Goal: Task Accomplishment & Management: Complete application form

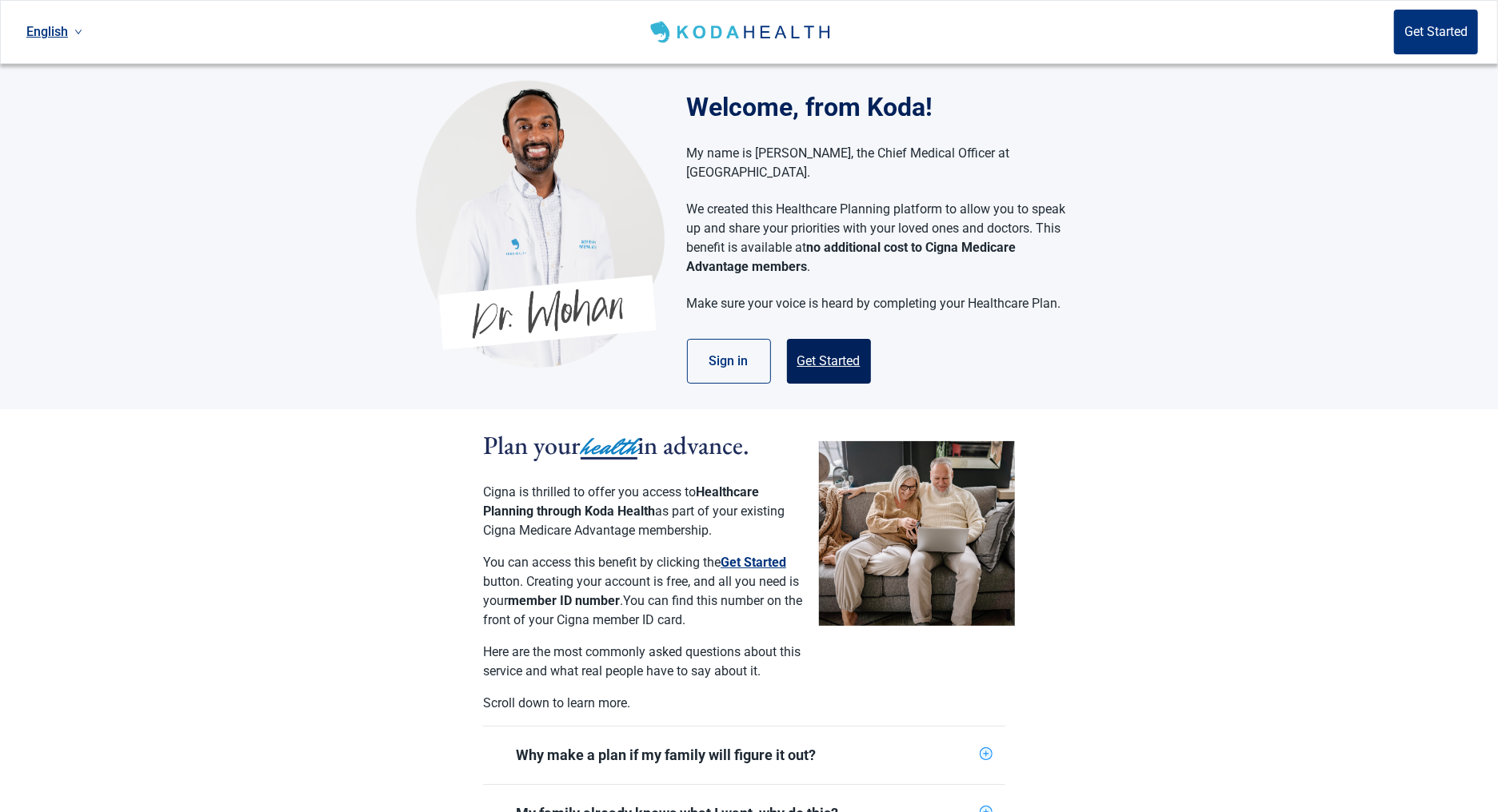
click at [824, 339] on button "Get Started" at bounding box center [828, 361] width 84 height 45
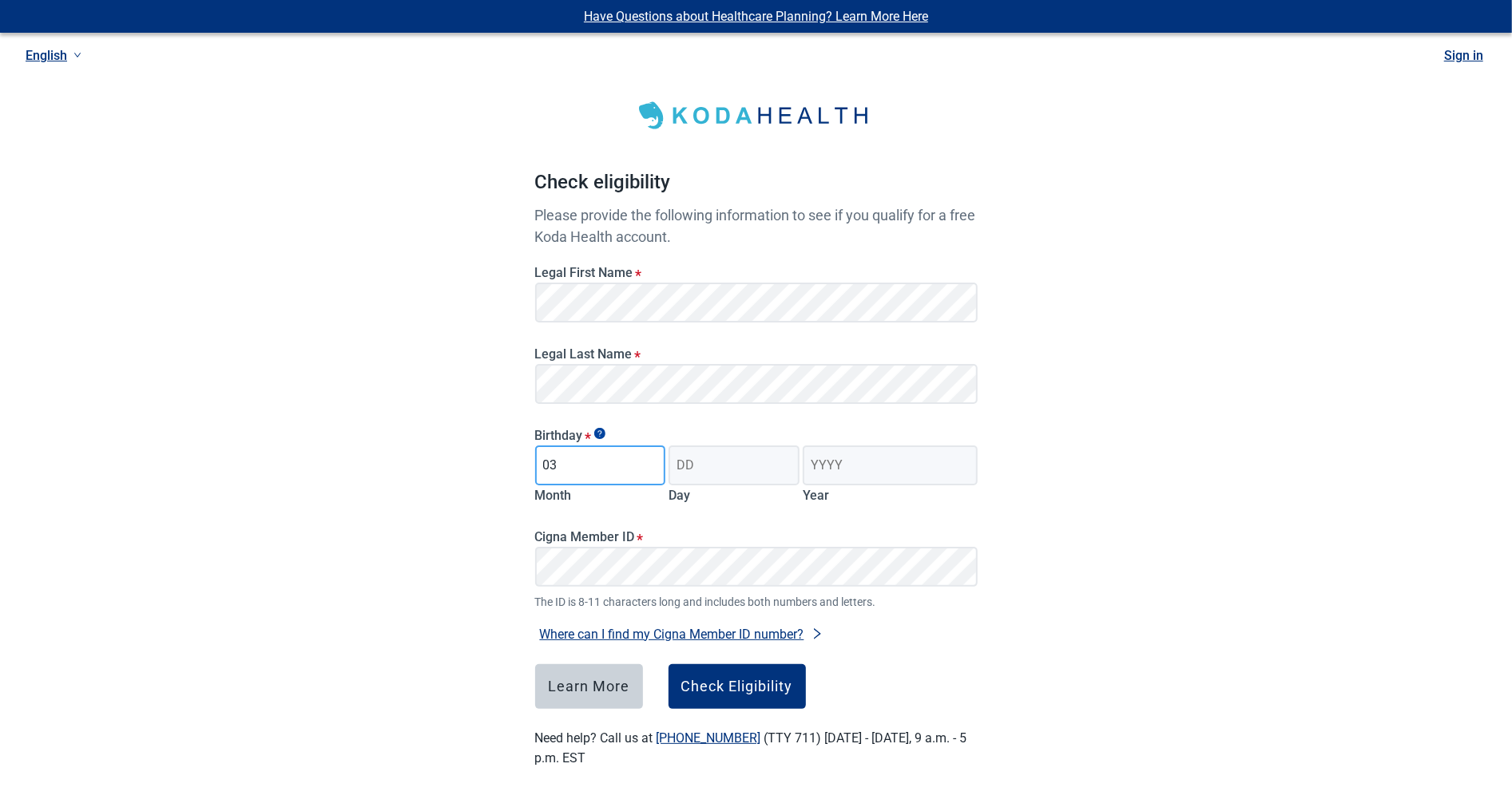
type input "03"
type input "30"
type input "1991"
click at [723, 687] on div "Check Eligibility" at bounding box center [737, 686] width 112 height 16
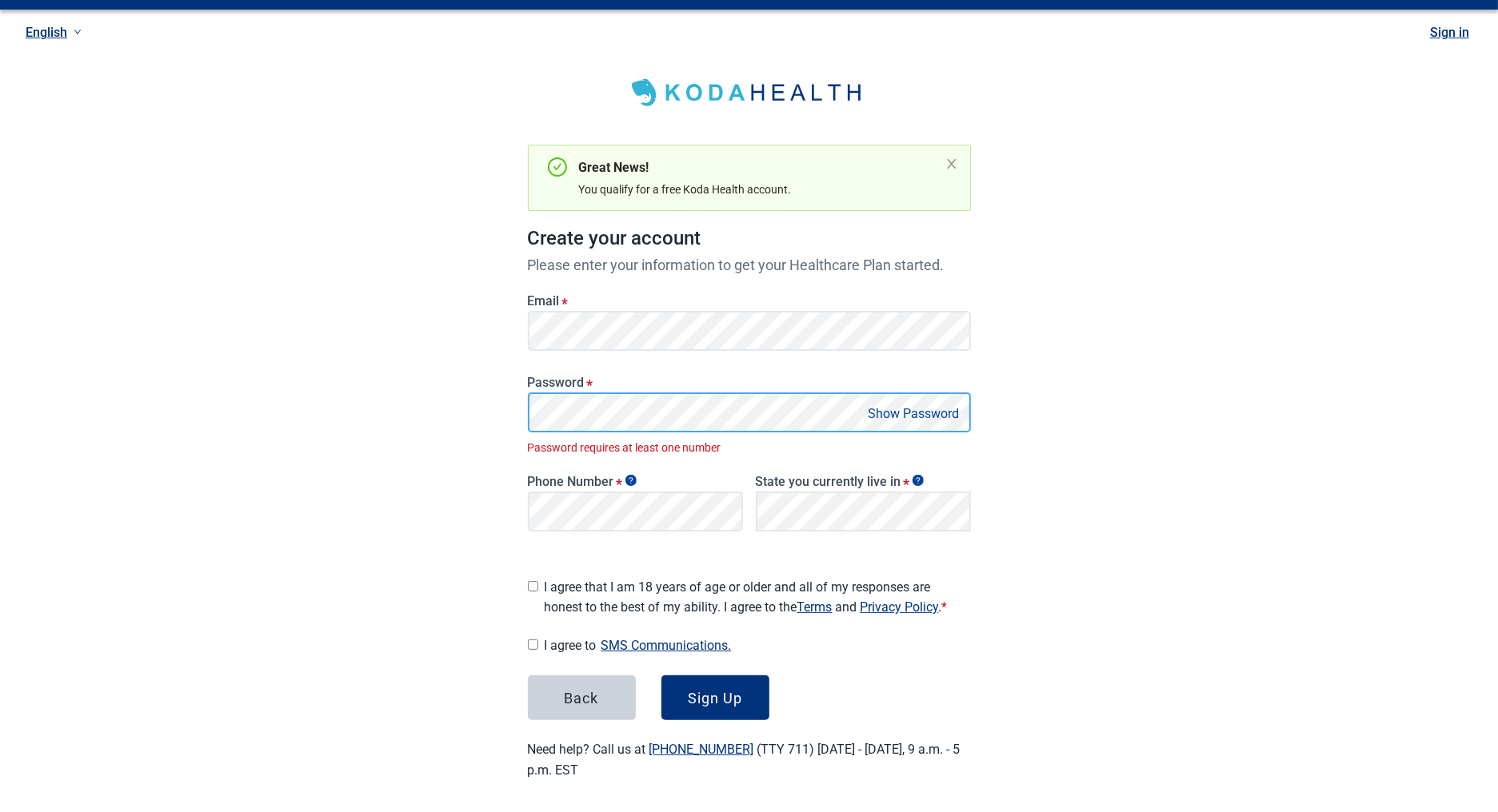
scroll to position [5, 0]
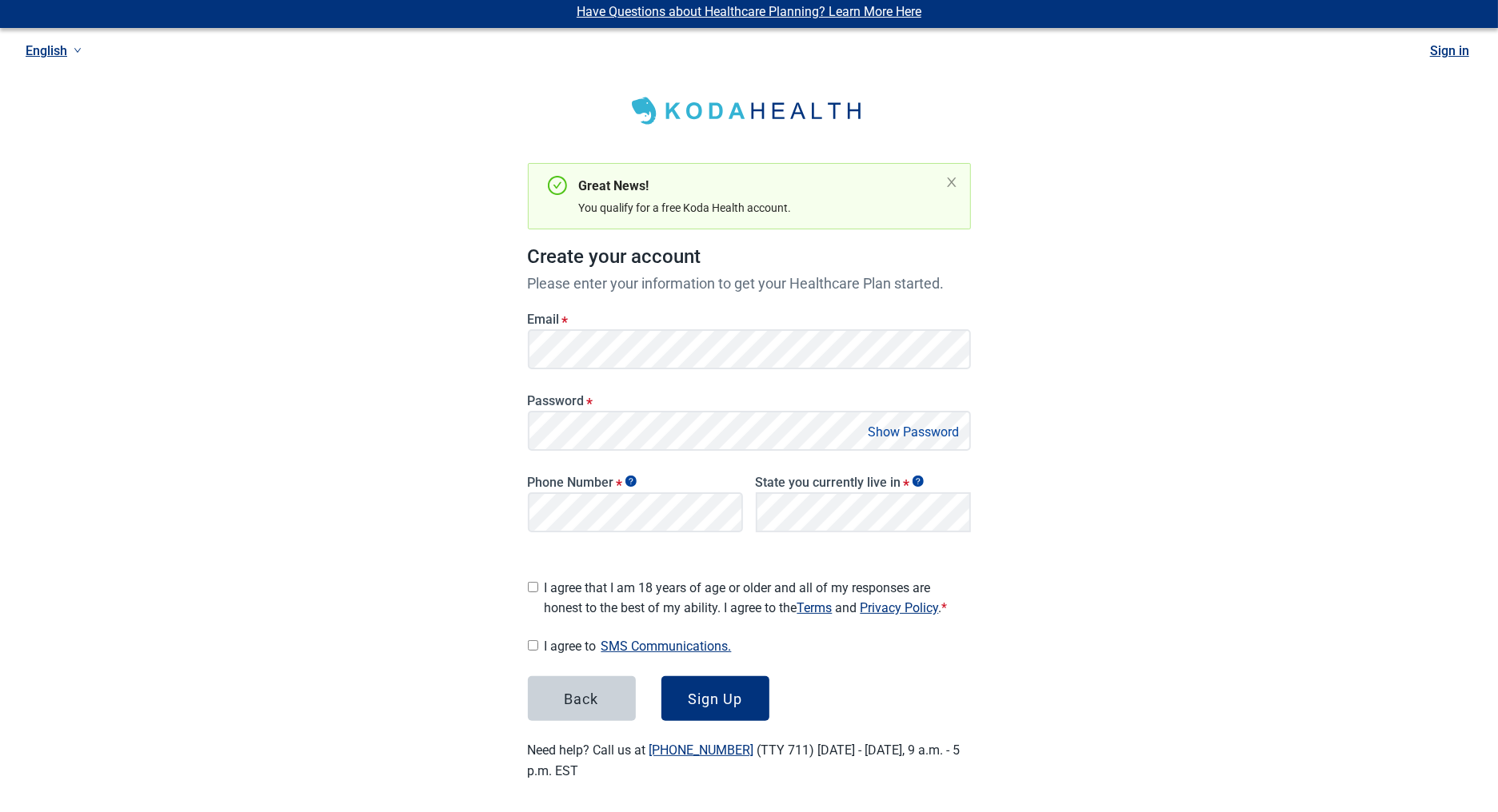
click at [874, 440] on button "Show Password" at bounding box center [914, 432] width 101 height 22
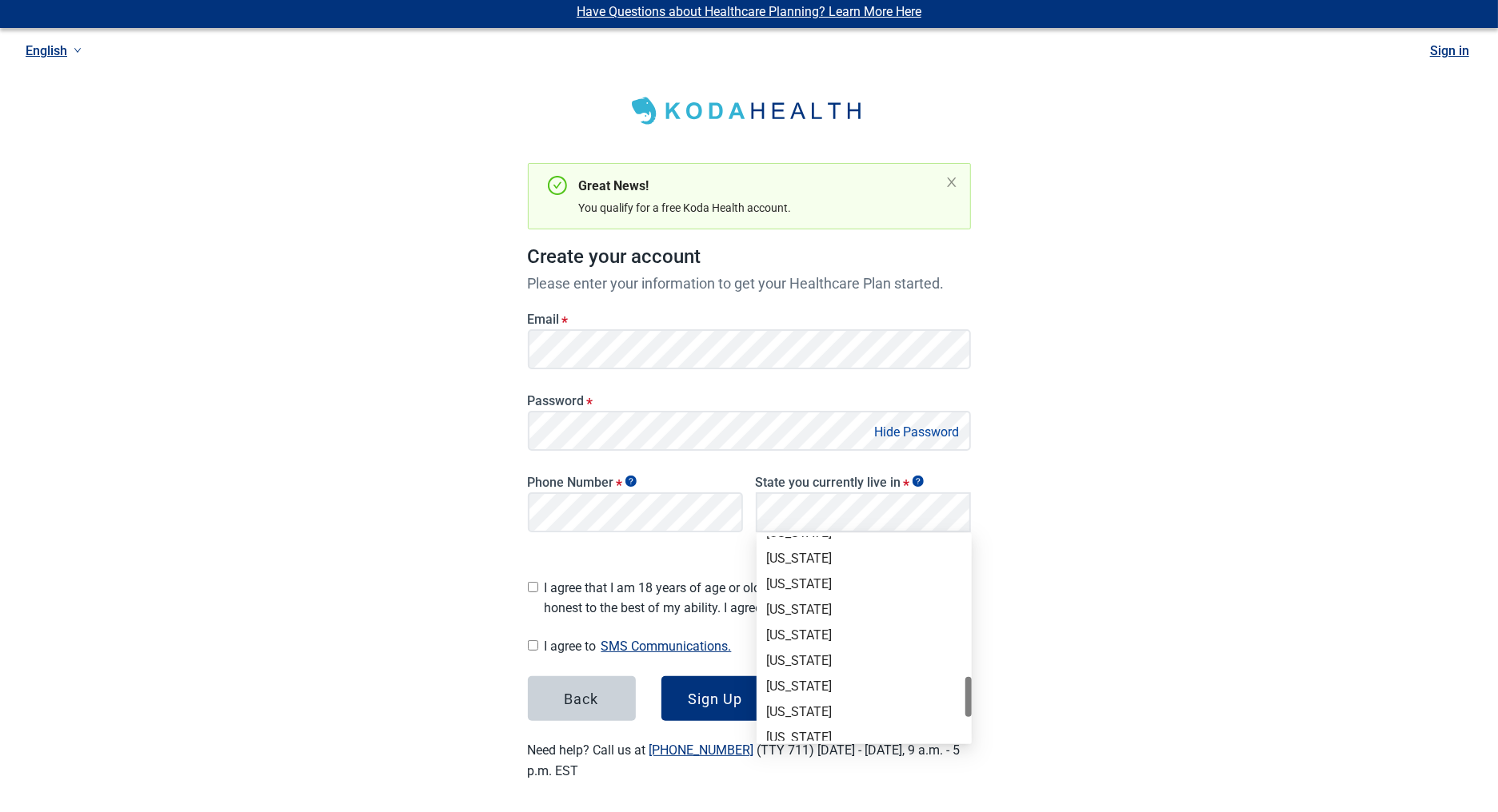
scroll to position [1074, 0]
click at [779, 567] on div "Texas" at bounding box center [864, 574] width 196 height 17
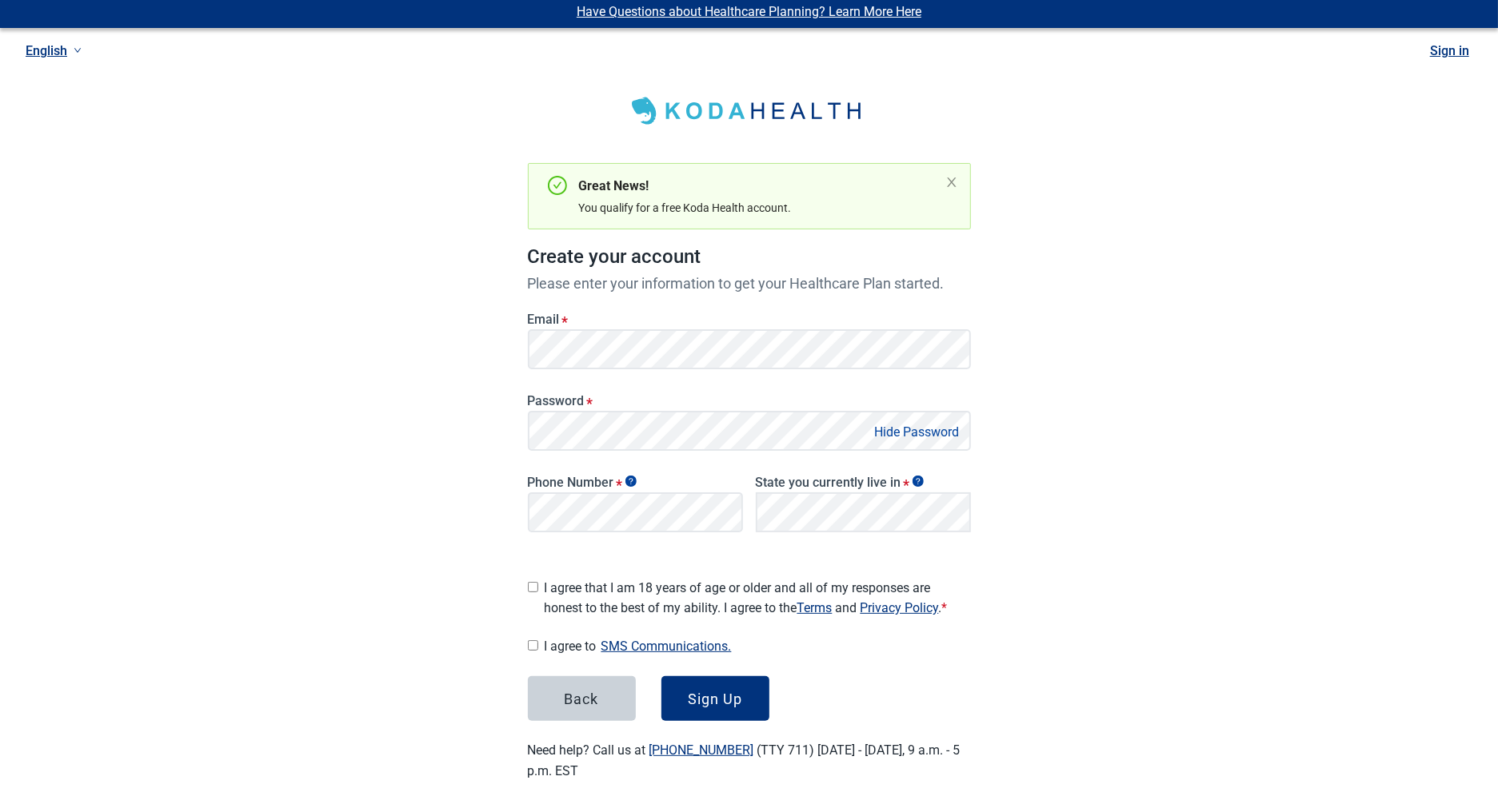
click at [534, 582] on input "I agree that I am 18 years of age or older and all of my responses are honest t…" at bounding box center [532, 587] width 11 height 11
checkbox input "true"
click at [532, 637] on div "Main content" at bounding box center [532, 646] width 11 height 20
click at [535, 640] on input "I agree to SMS Communications." at bounding box center [532, 645] width 11 height 11
checkbox input "true"
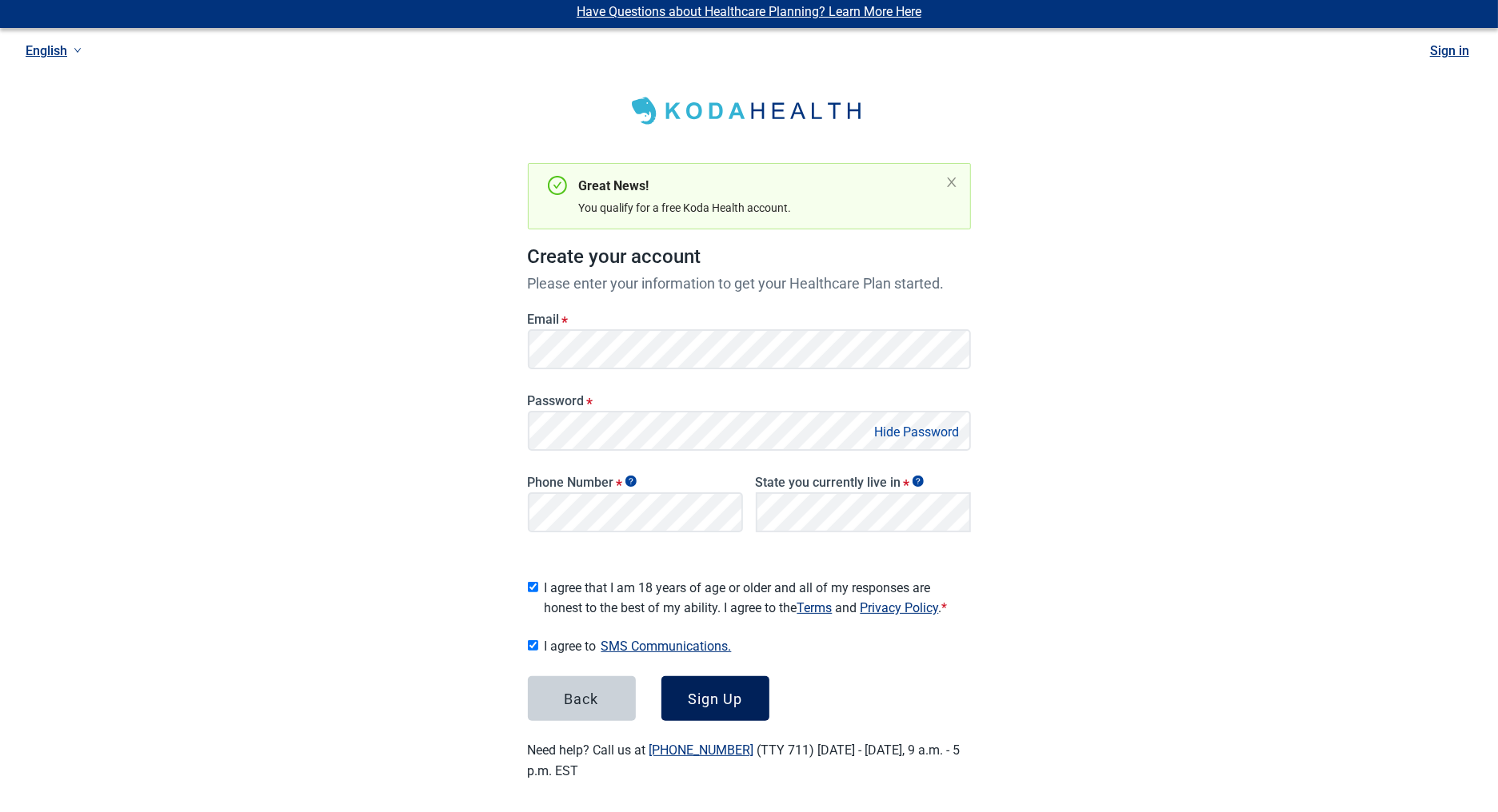
click at [719, 690] on div "Sign Up" at bounding box center [715, 698] width 55 height 16
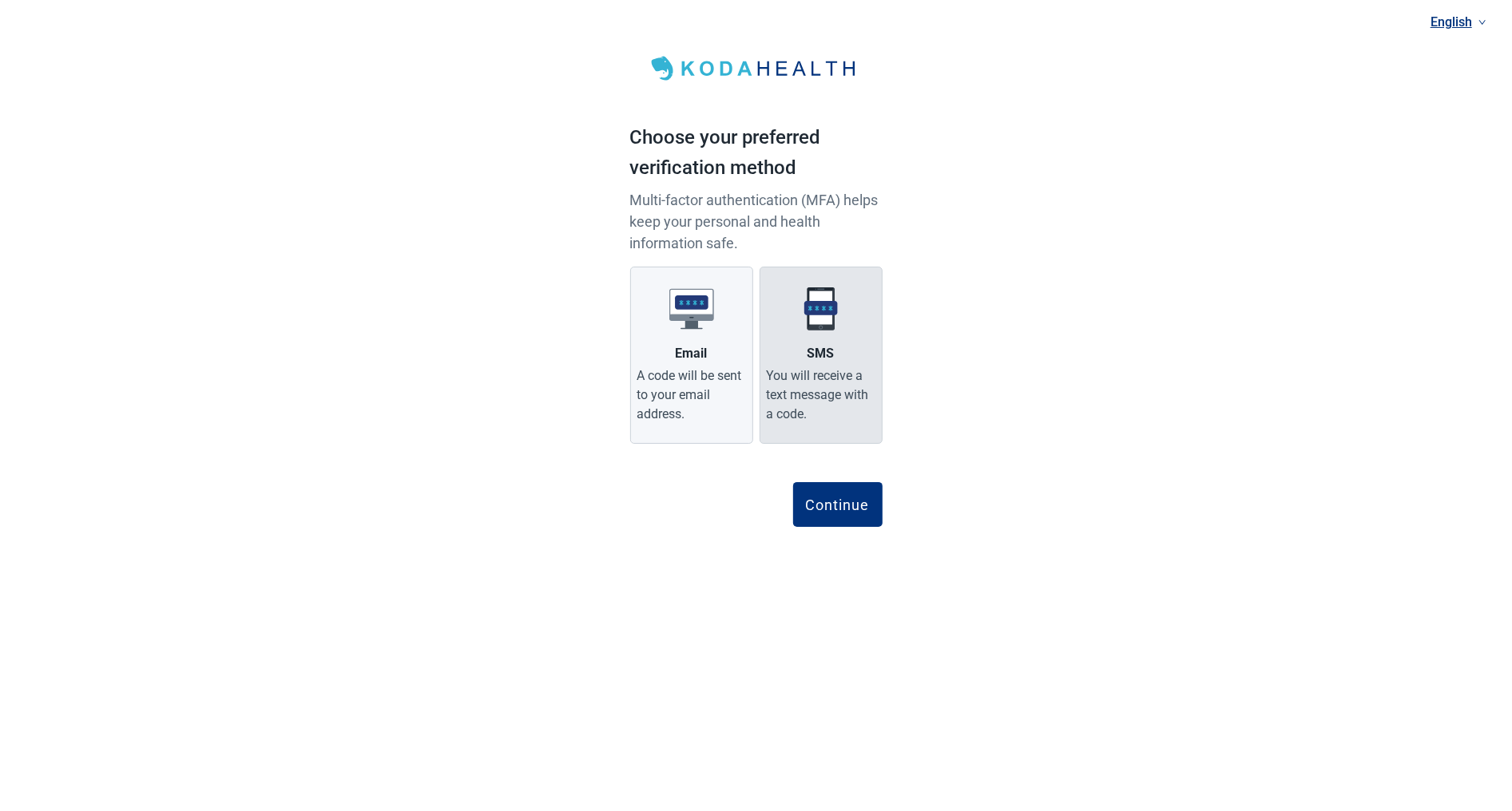
click at [829, 387] on div "You will receive a text message with a code." at bounding box center [821, 395] width 108 height 58
click at [0, 0] on input "SMS You will receive a text message with a code." at bounding box center [0, 0] width 0 height 0
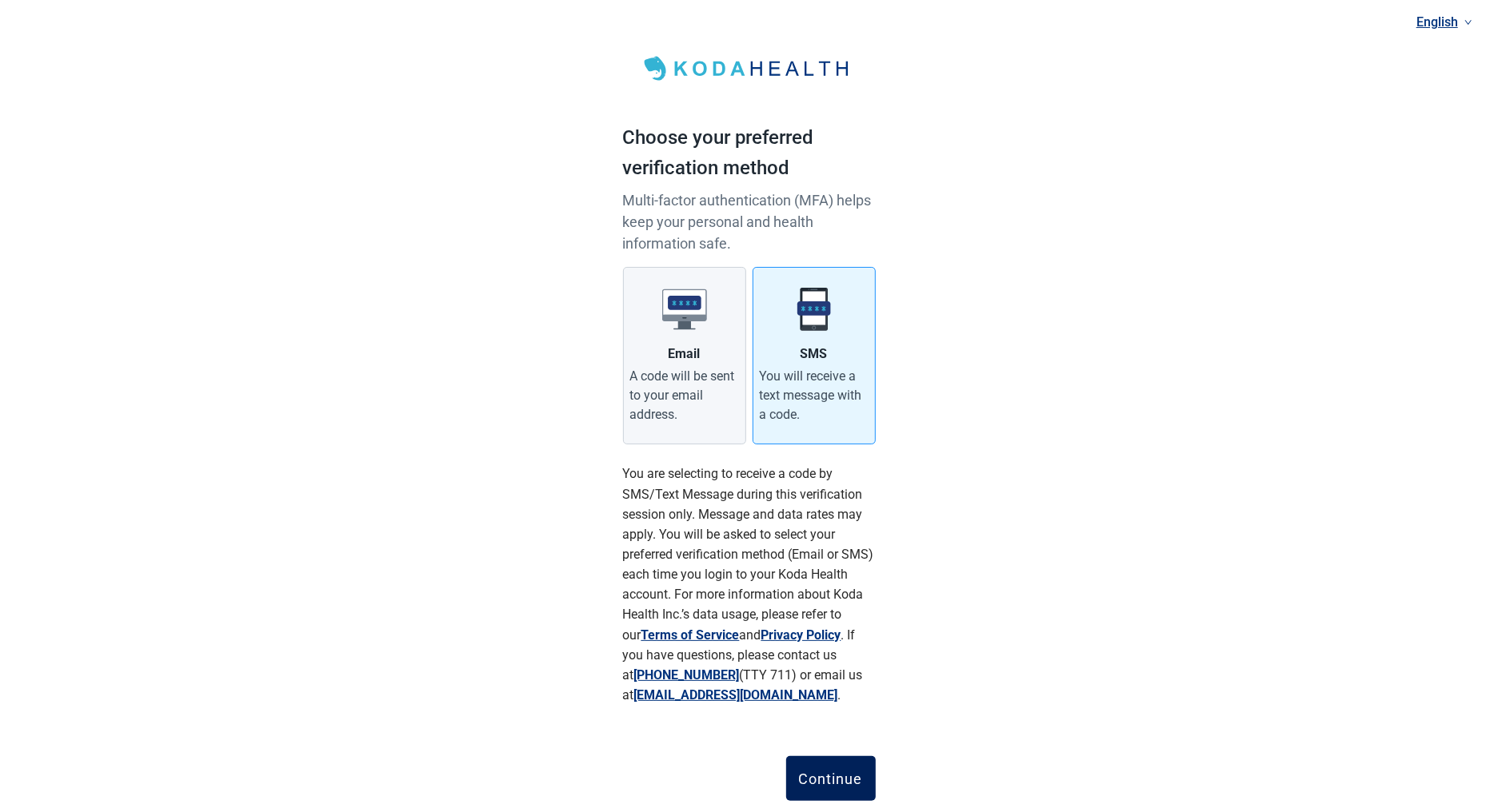
click at [822, 781] on div "Continue" at bounding box center [831, 778] width 64 height 16
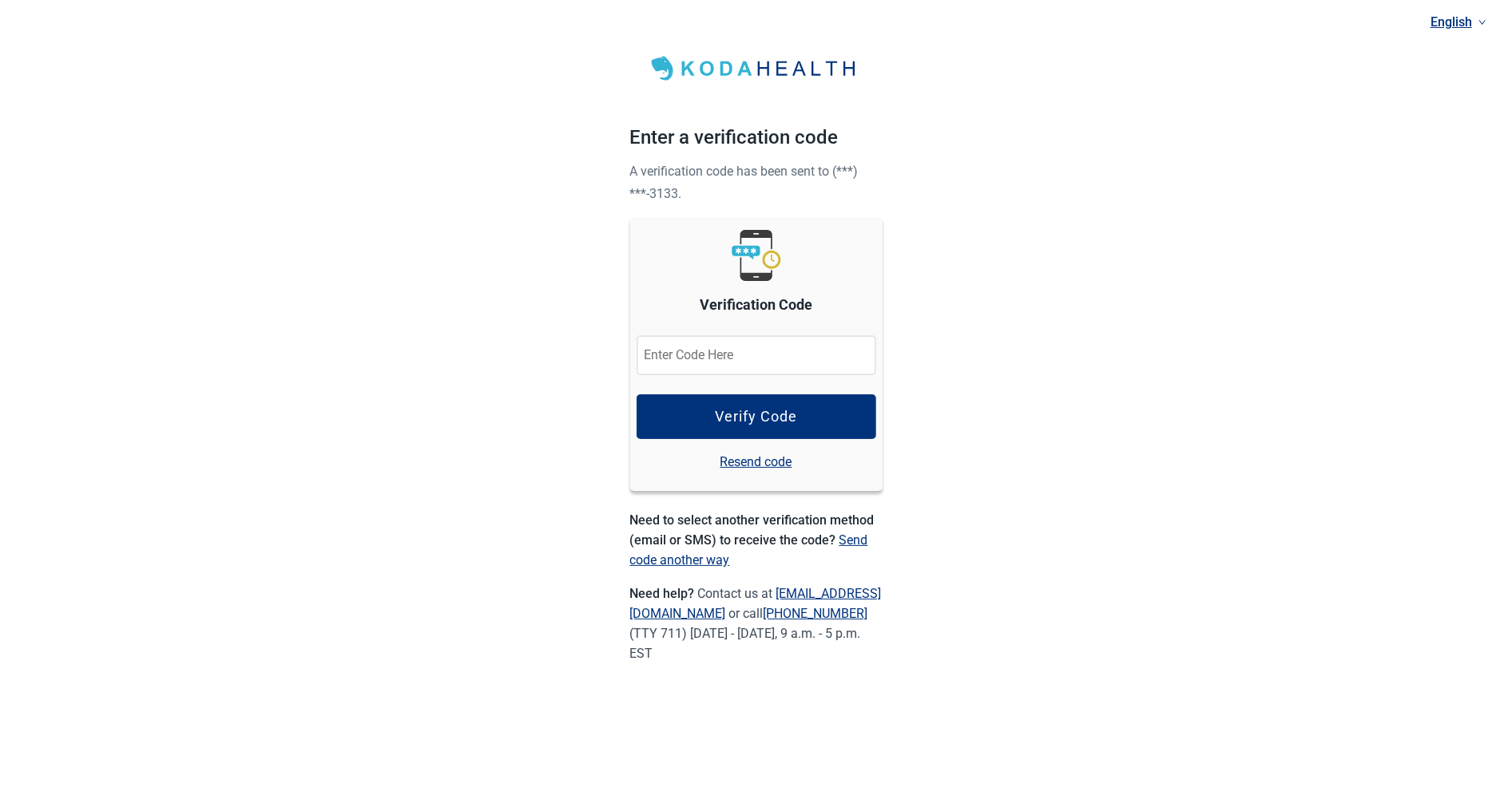
click at [745, 341] on input "Verification Code" at bounding box center [757, 355] width 240 height 40
type input "195121"
click at [736, 424] on div "Verify Code" at bounding box center [755, 416] width 82 height 16
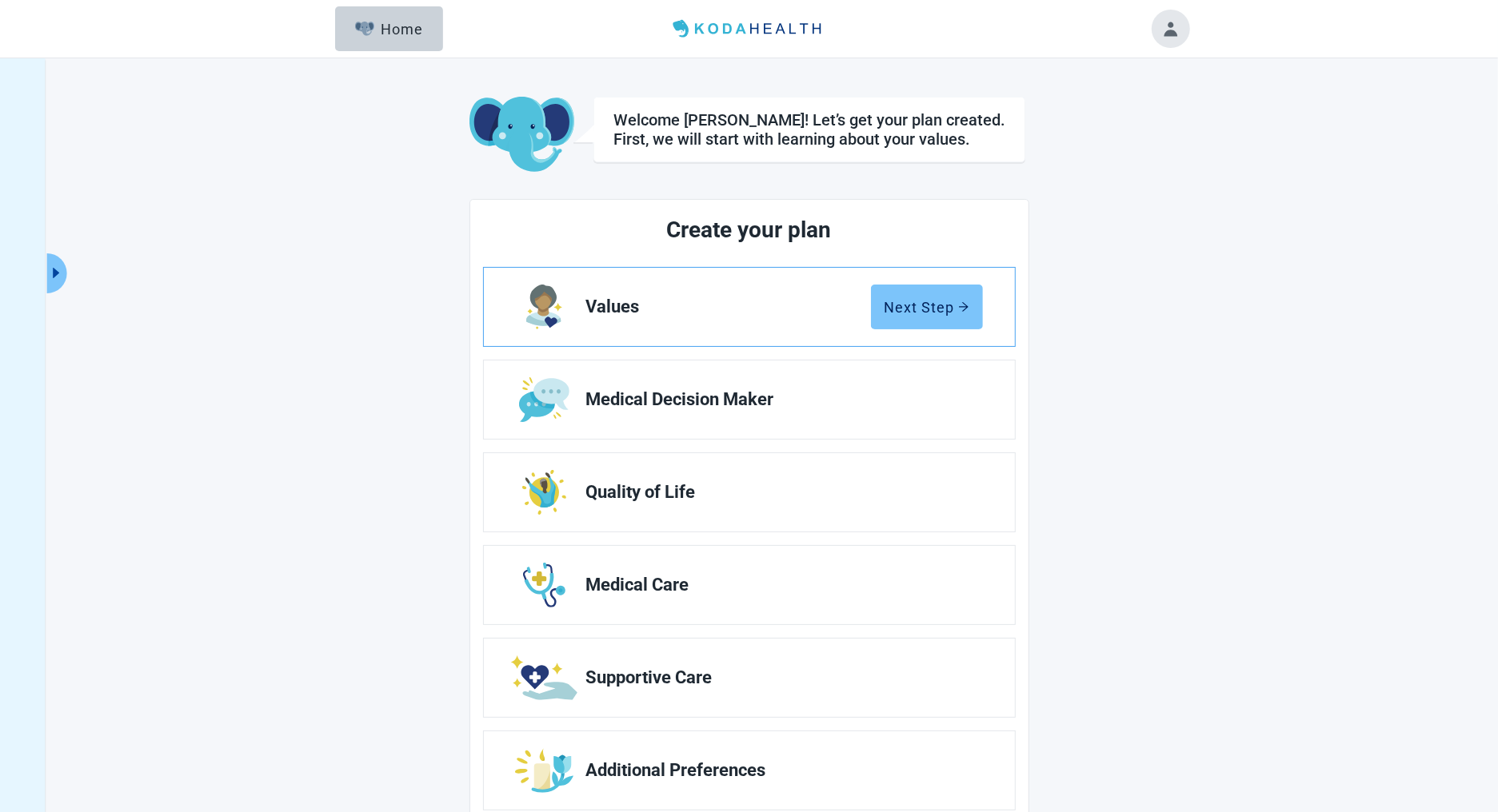
click at [942, 309] on div "Next Step" at bounding box center [927, 306] width 84 height 16
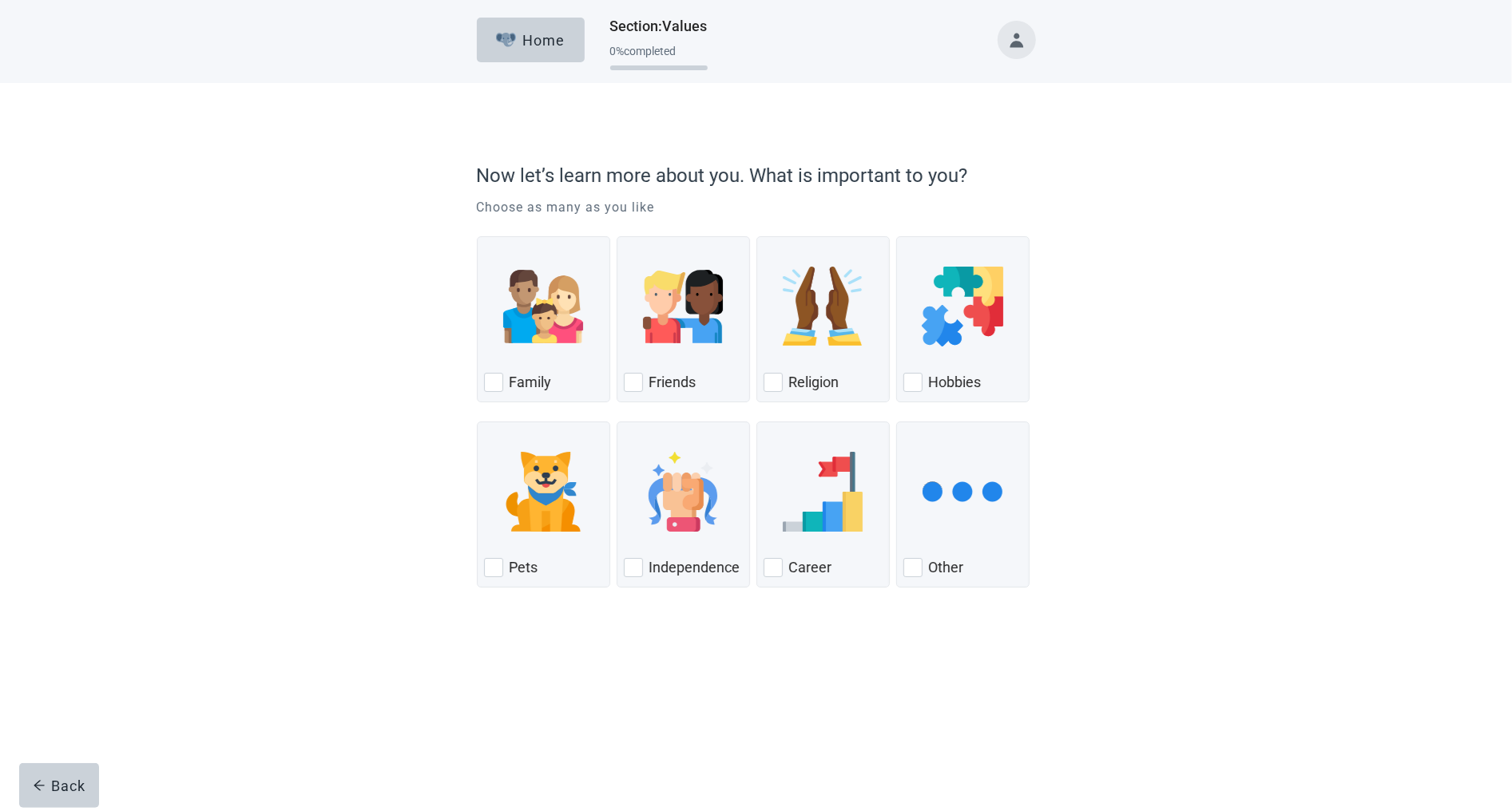
click at [1035, 53] on div at bounding box center [872, 40] width 328 height 38
click at [1018, 42] on button "Toggle account menu" at bounding box center [1017, 40] width 38 height 38
click at [997, 104] on span "My Profile" at bounding box center [990, 105] width 59 height 15
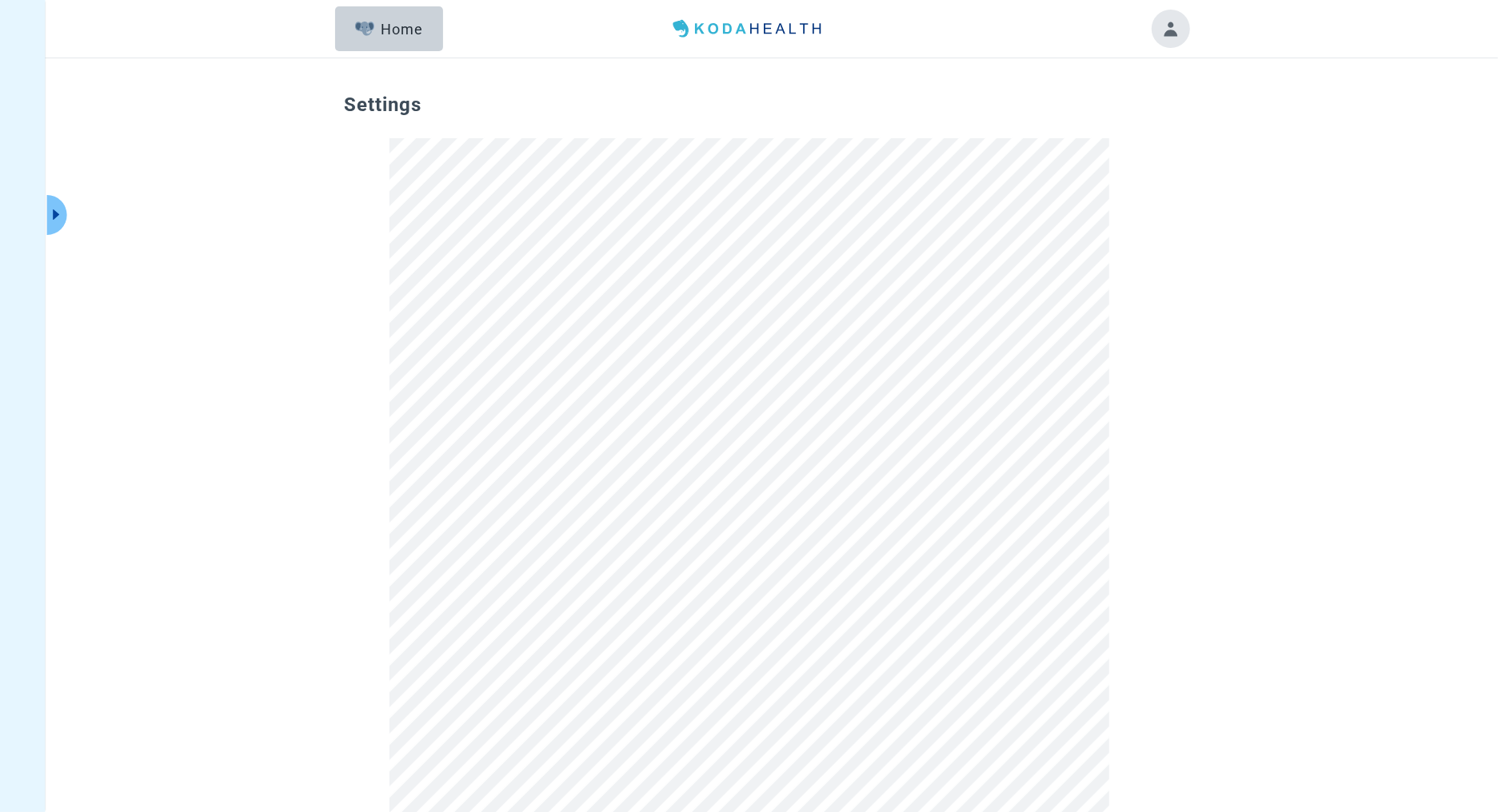
click at [1198, 267] on div "Settings" at bounding box center [749, 807] width 1498 height 1498
click at [412, 14] on button "Home" at bounding box center [389, 29] width 108 height 45
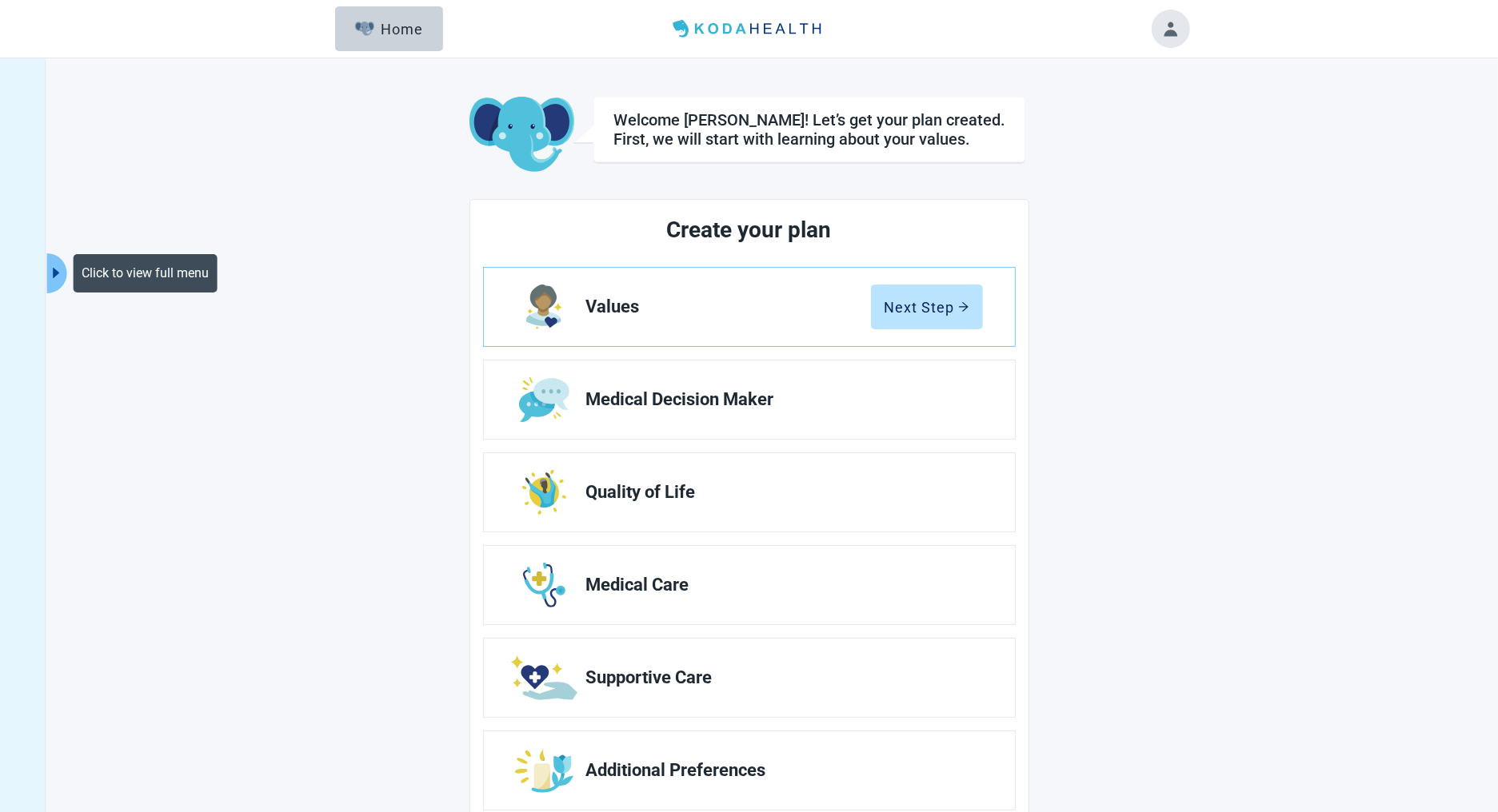
click at [51, 274] on icon "caret-right" at bounding box center [56, 273] width 15 height 15
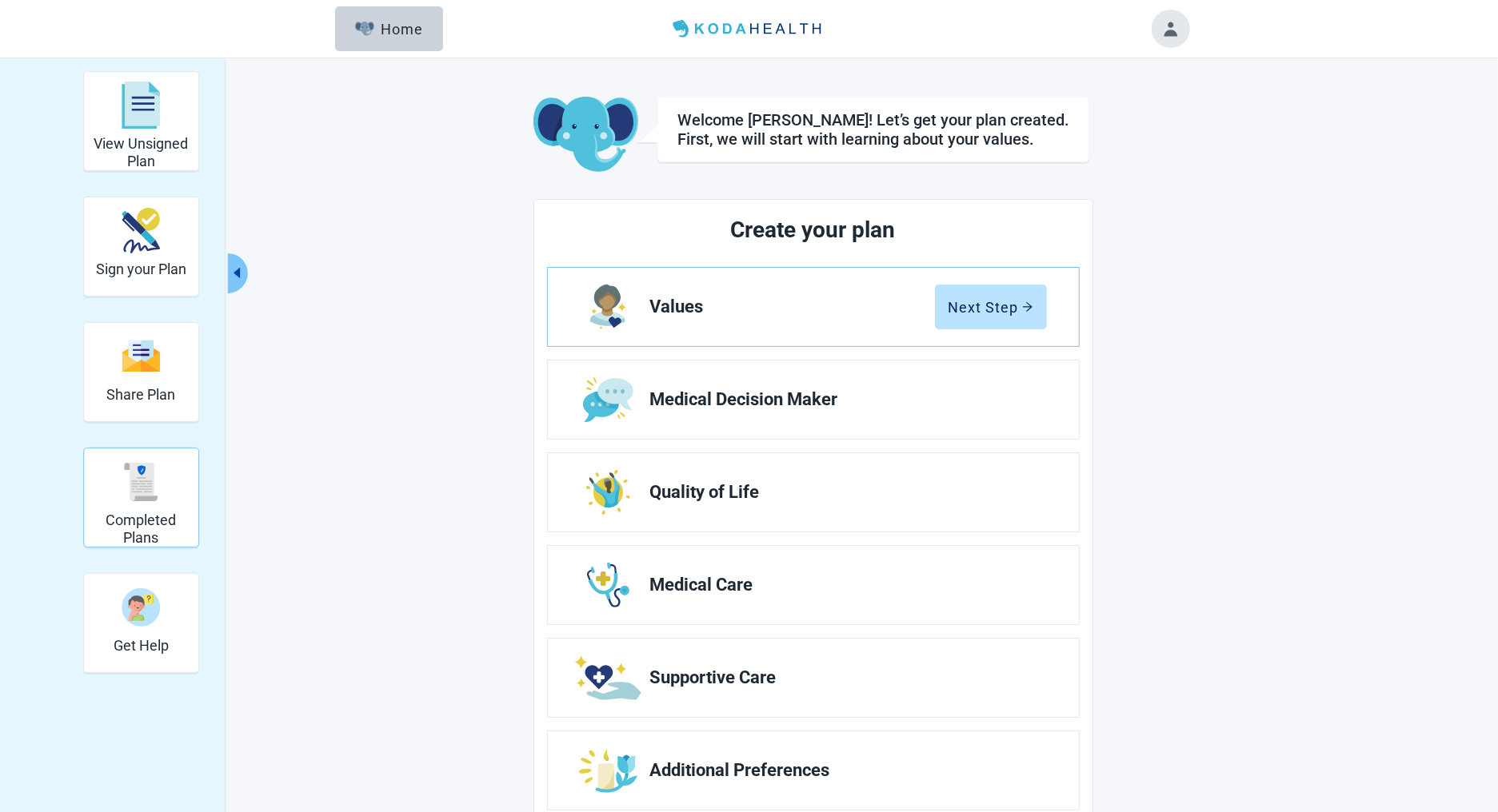
click at [147, 500] on img "Completed Plans" at bounding box center [141, 482] width 38 height 38
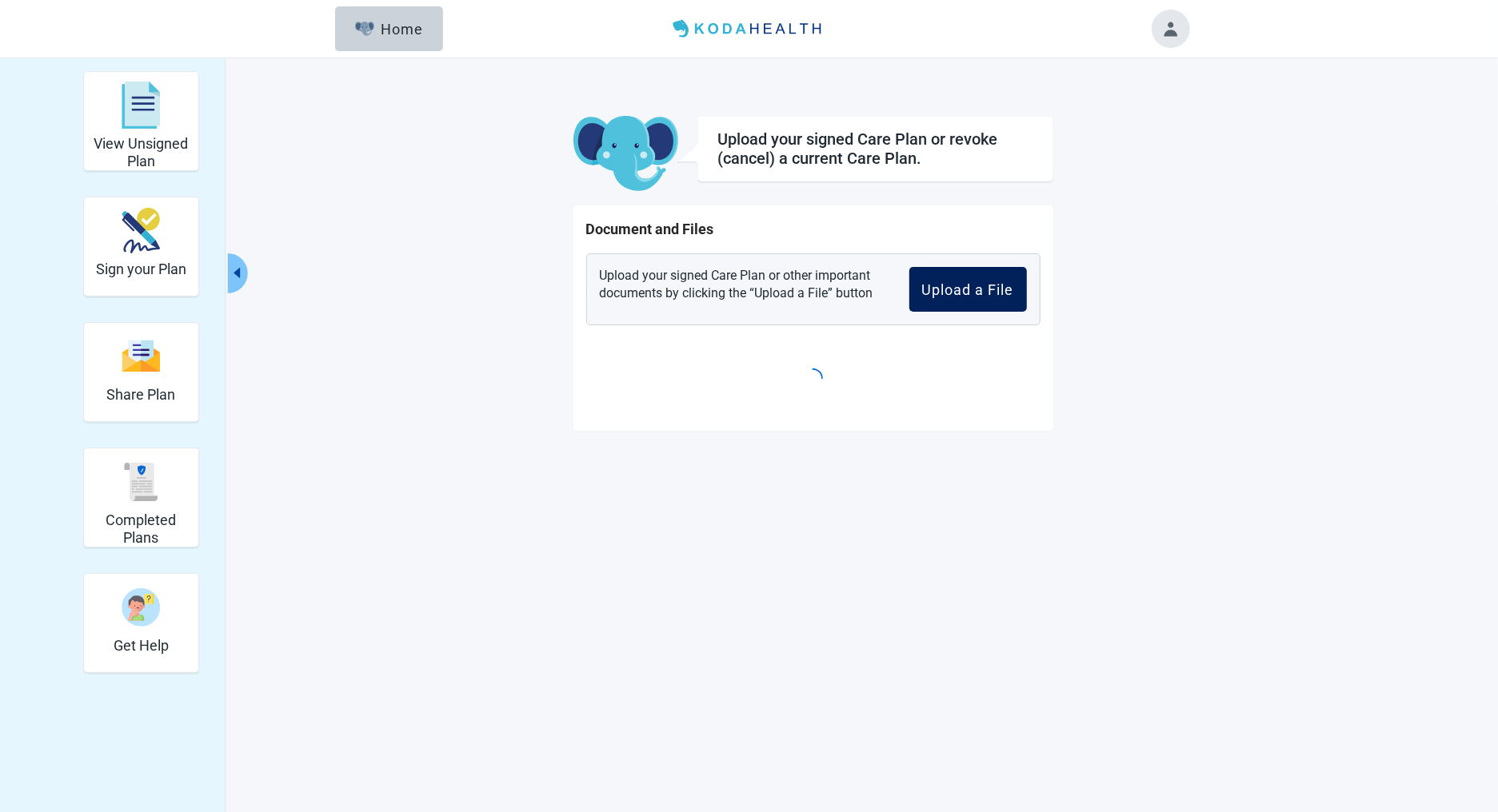
click at [951, 294] on div "Upload a File" at bounding box center [967, 289] width 92 height 16
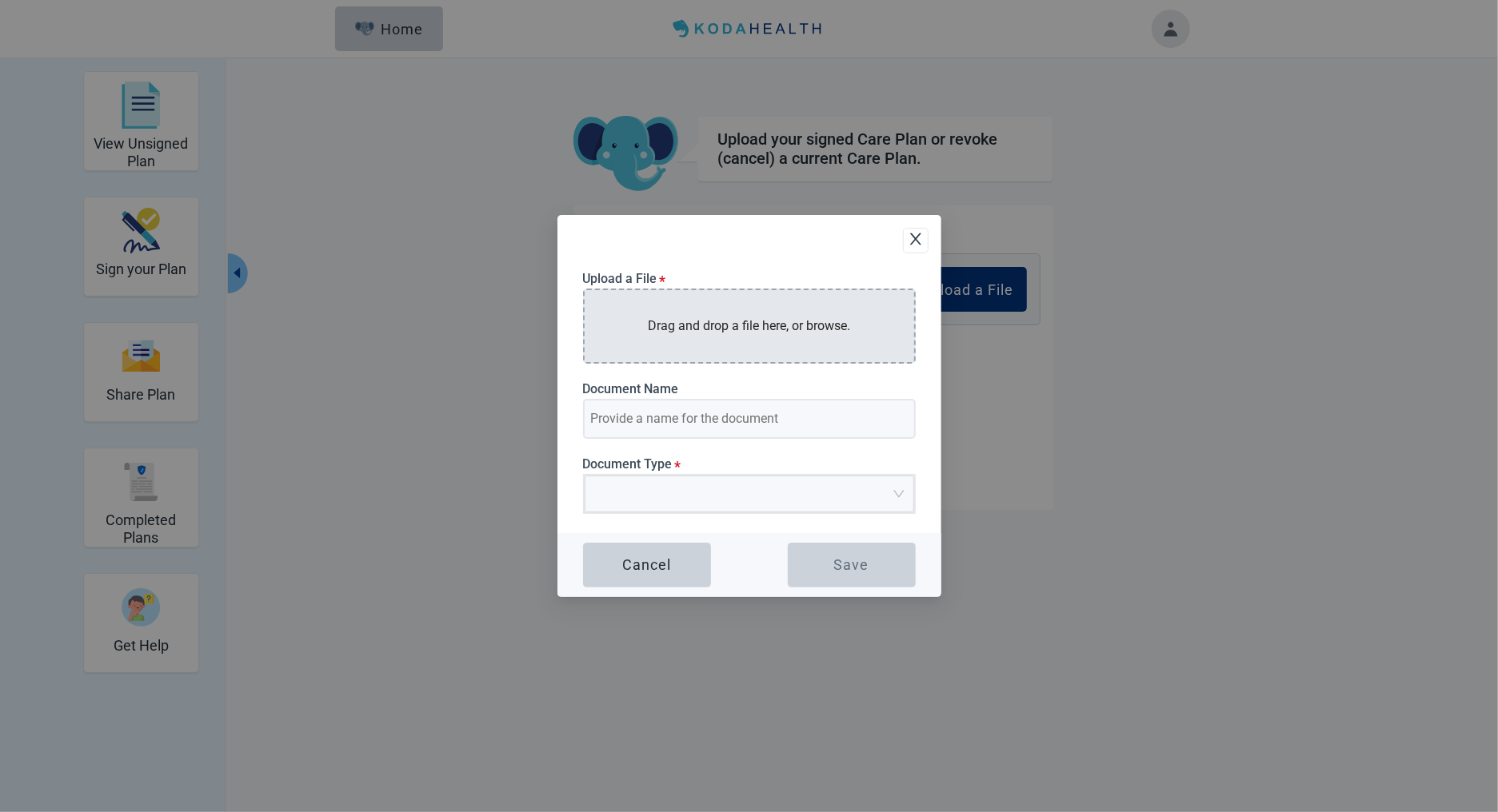
click at [749, 312] on div "Drag and drop a file here, or browse." at bounding box center [749, 326] width 333 height 74
type input "AD Summary - Long - V2 (1)"
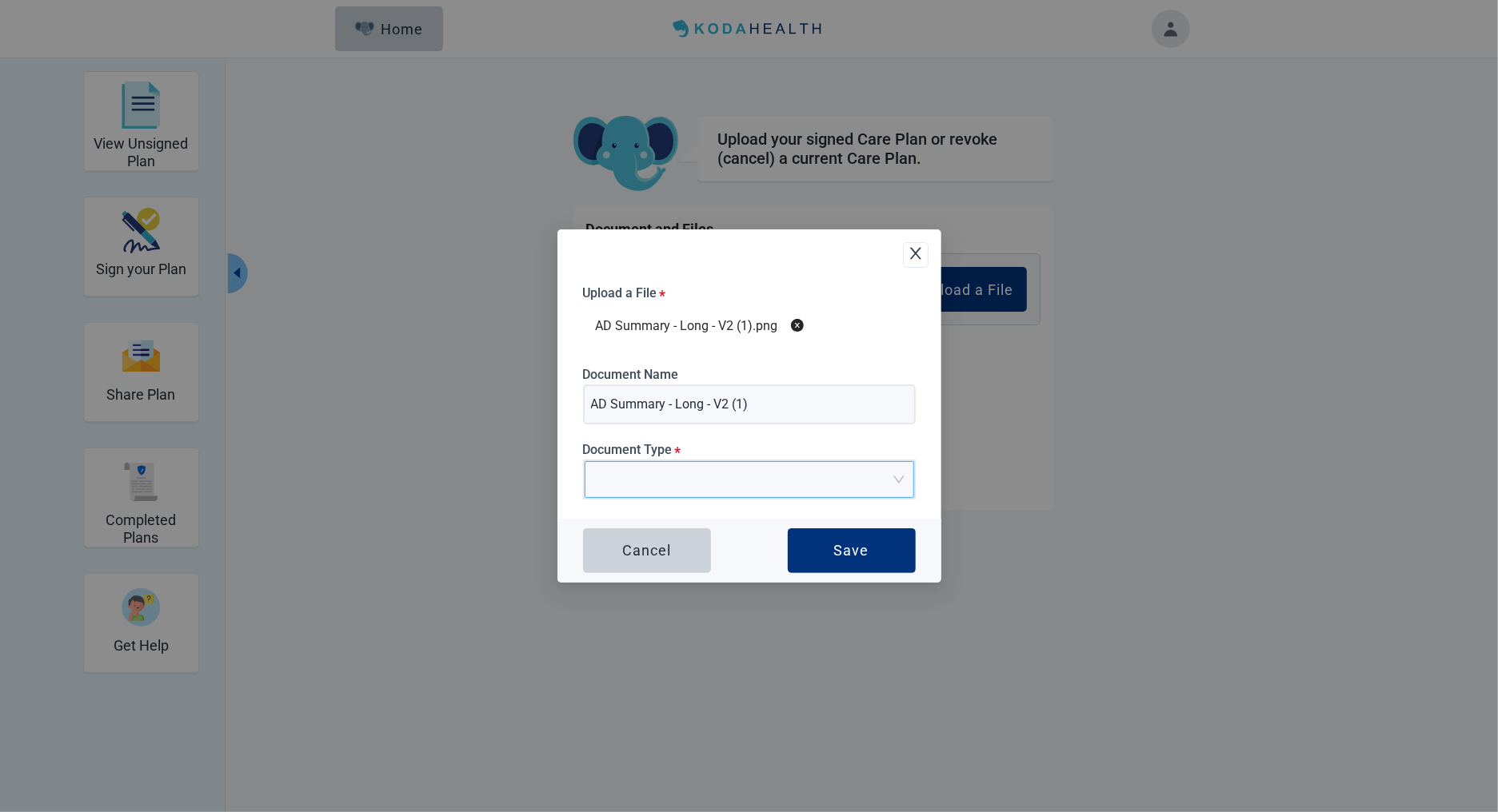
click at [667, 477] on input "Document Type *" at bounding box center [743, 473] width 299 height 24
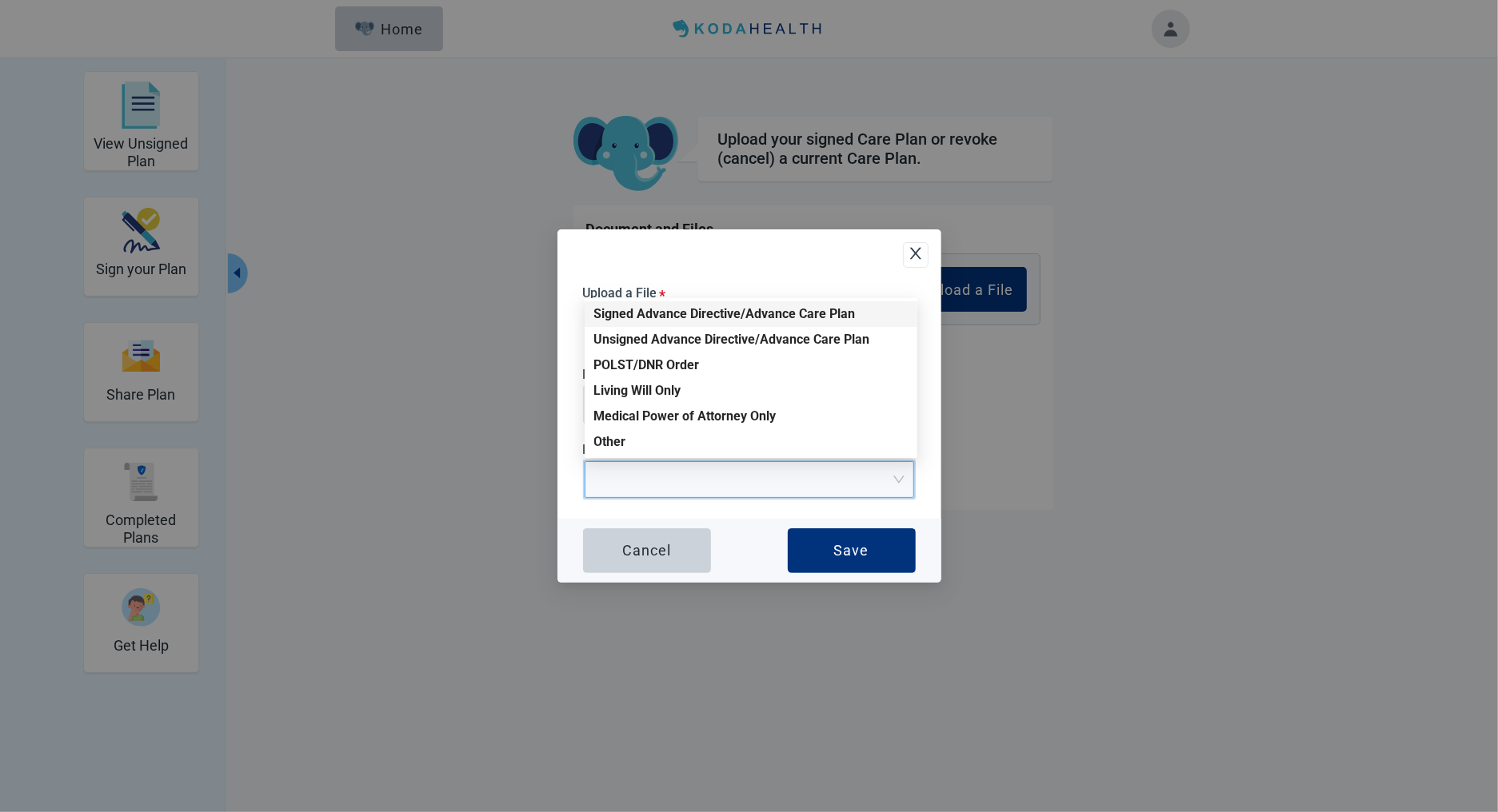
click at [649, 313] on div "Signed Advance Directive/Advance Care Plan" at bounding box center [750, 314] width 314 height 17
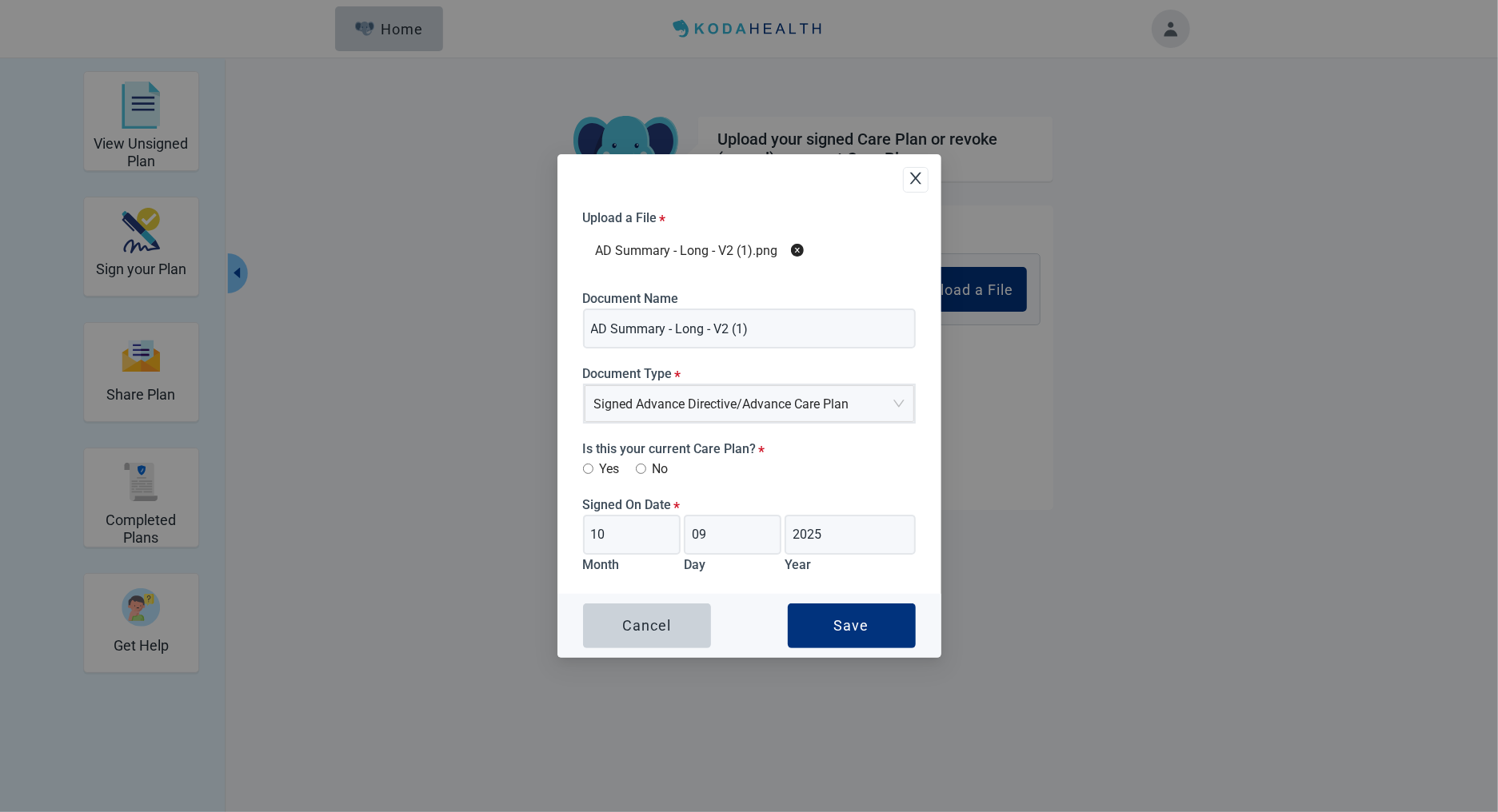
click at [588, 465] on input "Yes" at bounding box center [588, 468] width 11 height 11
radio input "true"
click at [850, 629] on div "Save" at bounding box center [851, 625] width 35 height 16
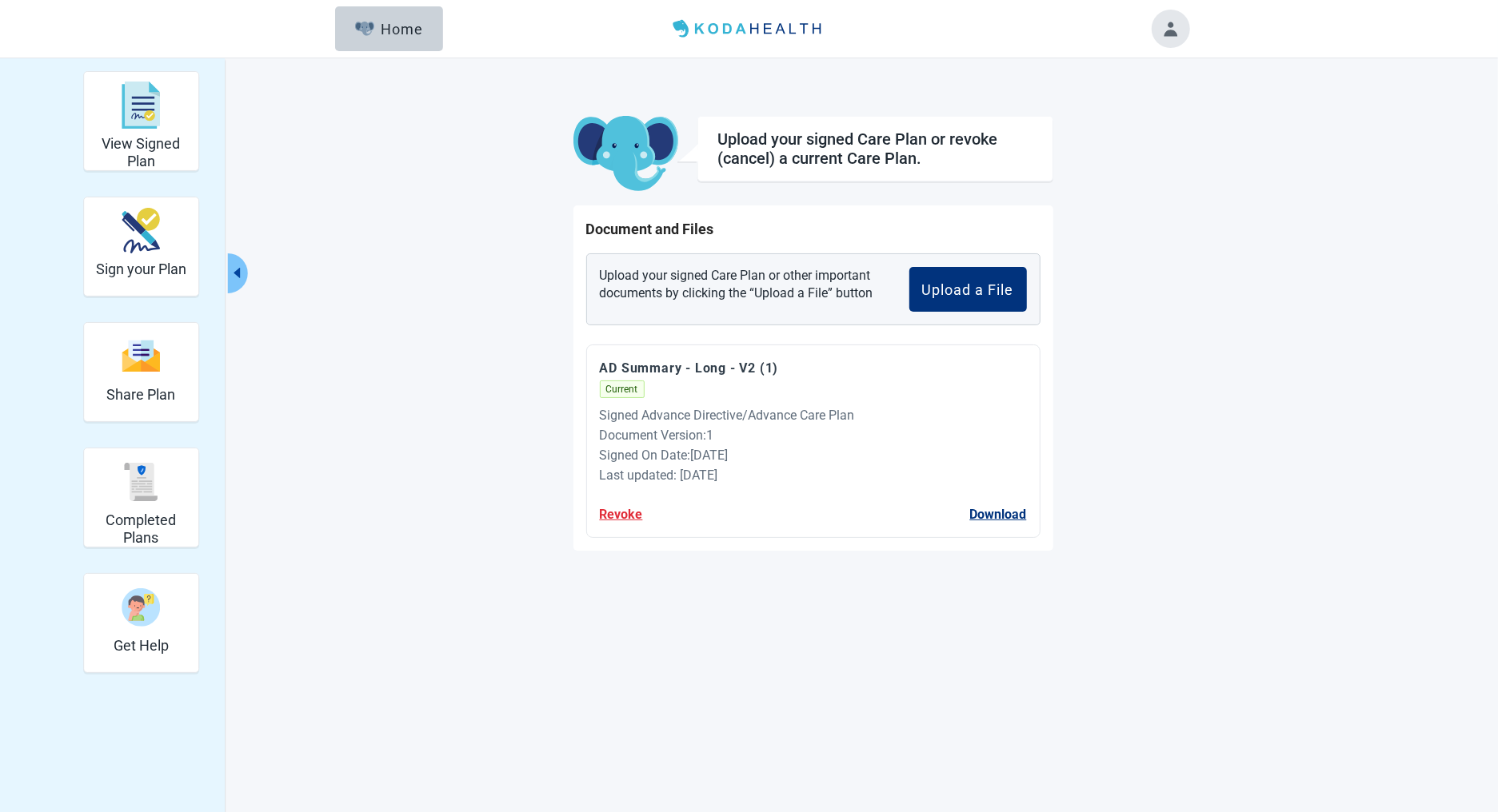
click at [621, 516] on button "Revoke" at bounding box center [621, 514] width 43 height 20
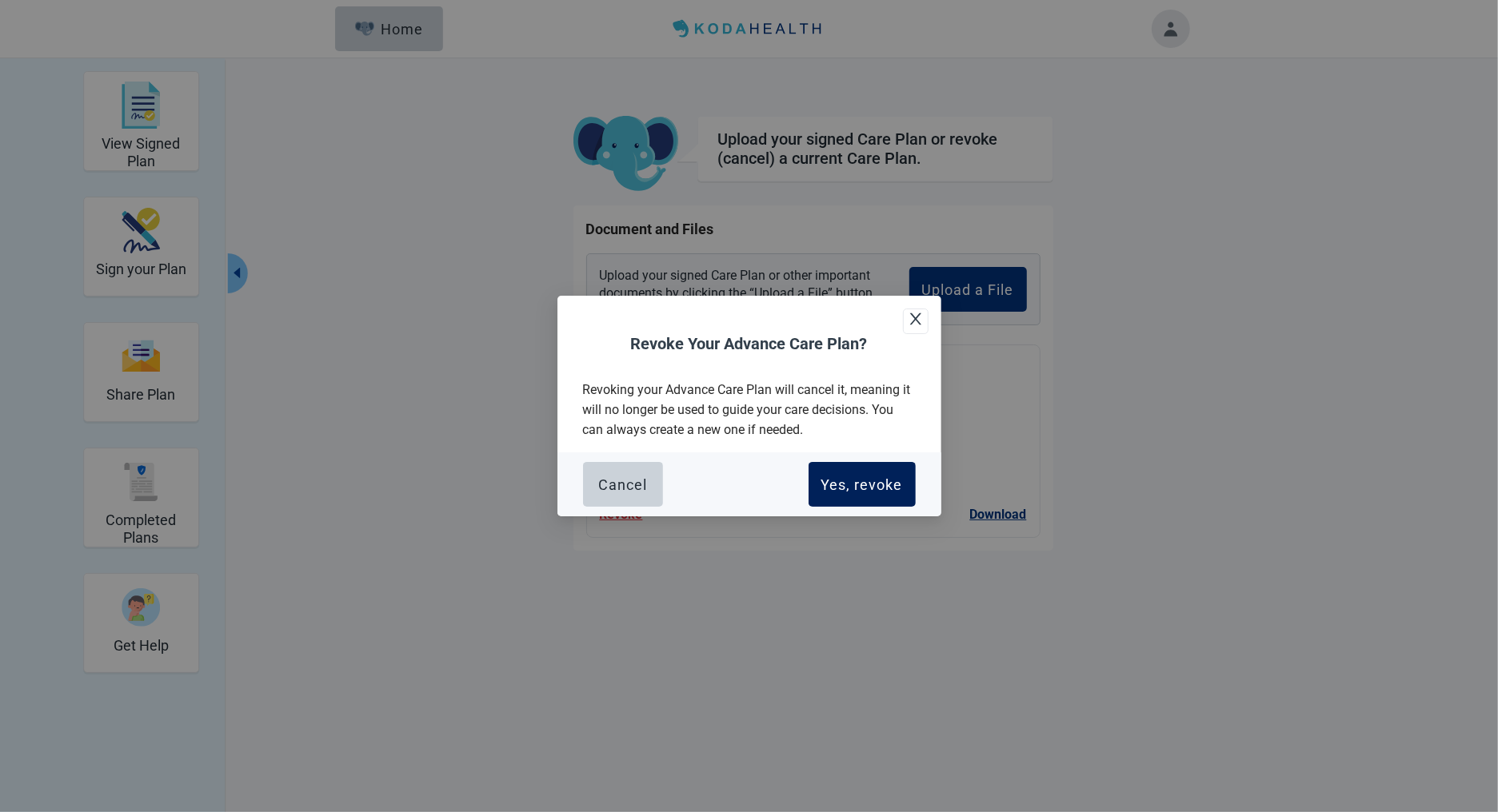
click at [848, 480] on div "Yes, revoke" at bounding box center [862, 484] width 81 height 16
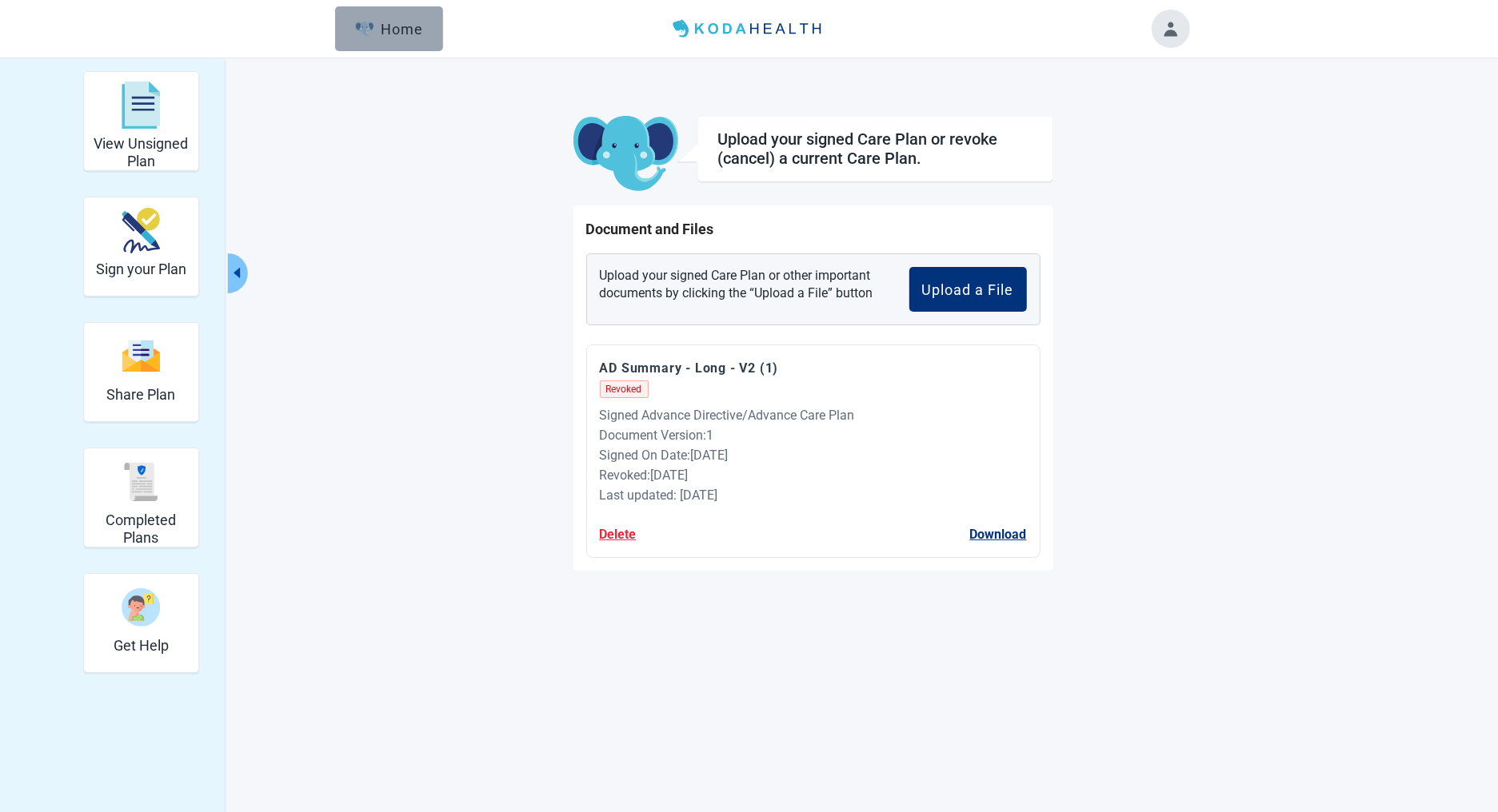
click at [401, 26] on div "Home" at bounding box center [389, 28] width 69 height 16
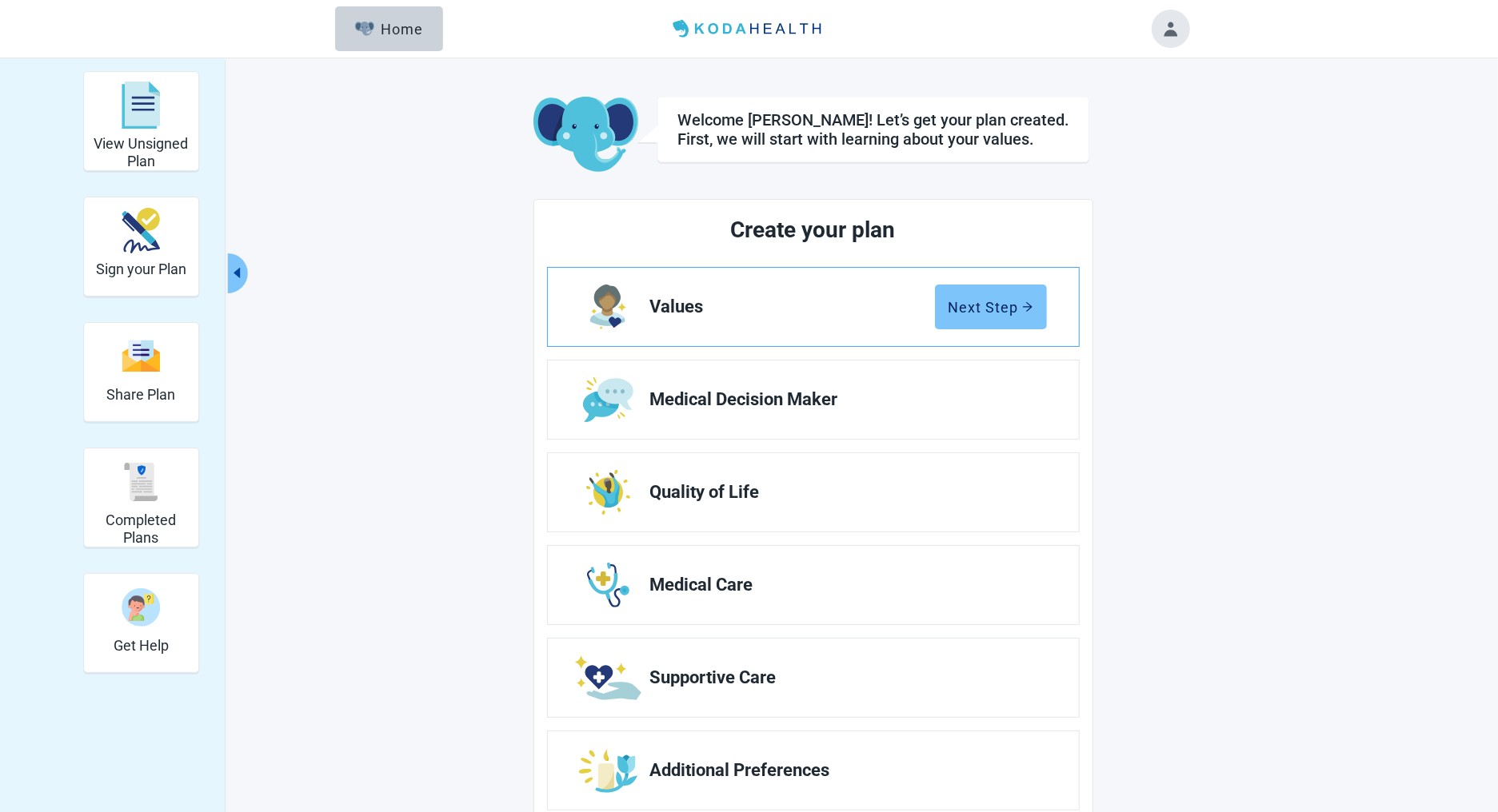
click at [944, 292] on button "Next Step" at bounding box center [990, 307] width 112 height 45
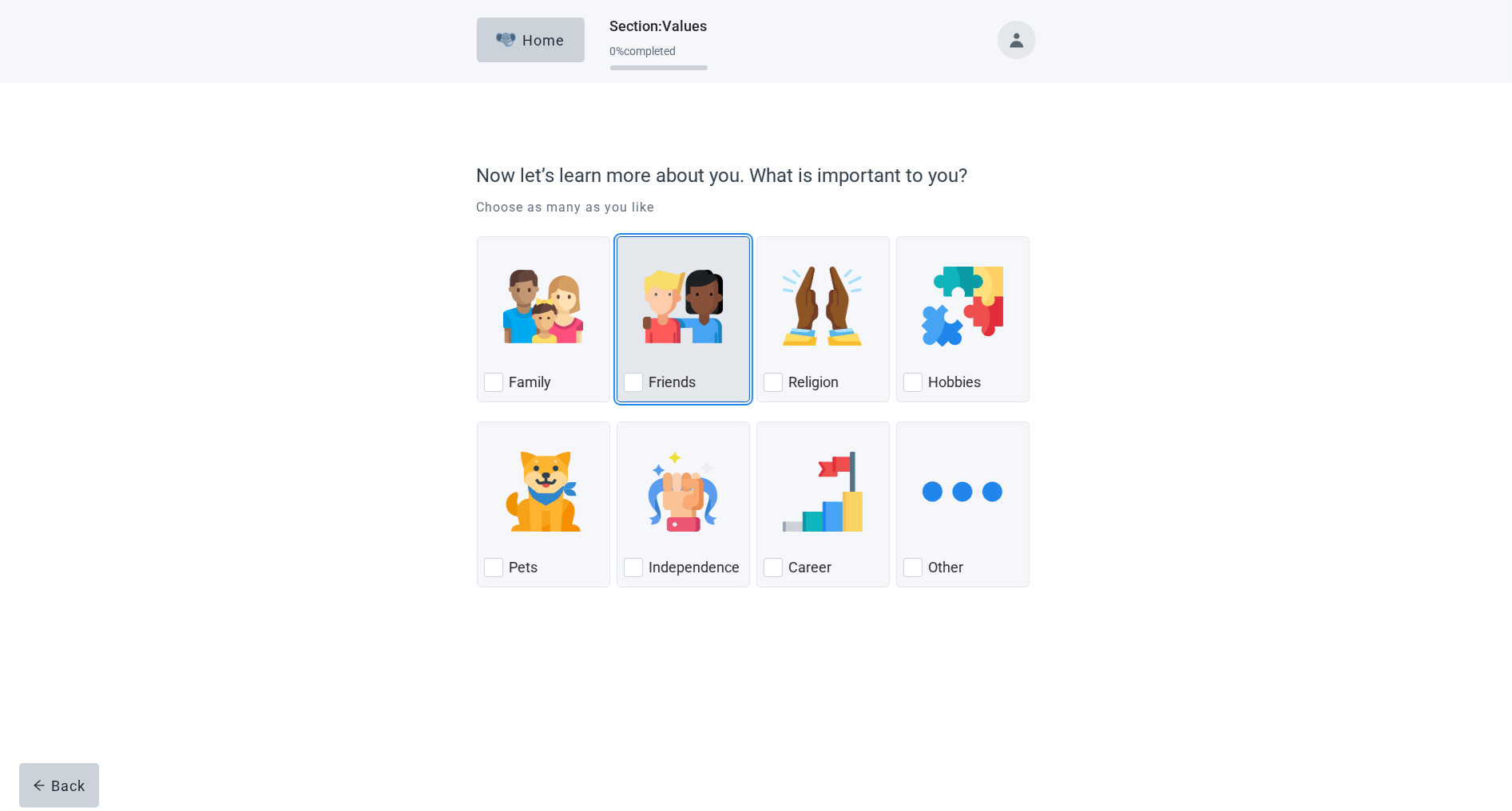
click at [698, 387] on div "Friends" at bounding box center [683, 382] width 119 height 26
click at [617, 237] on input "Friends" at bounding box center [616, 236] width 1 height 1
checkbox input "true"
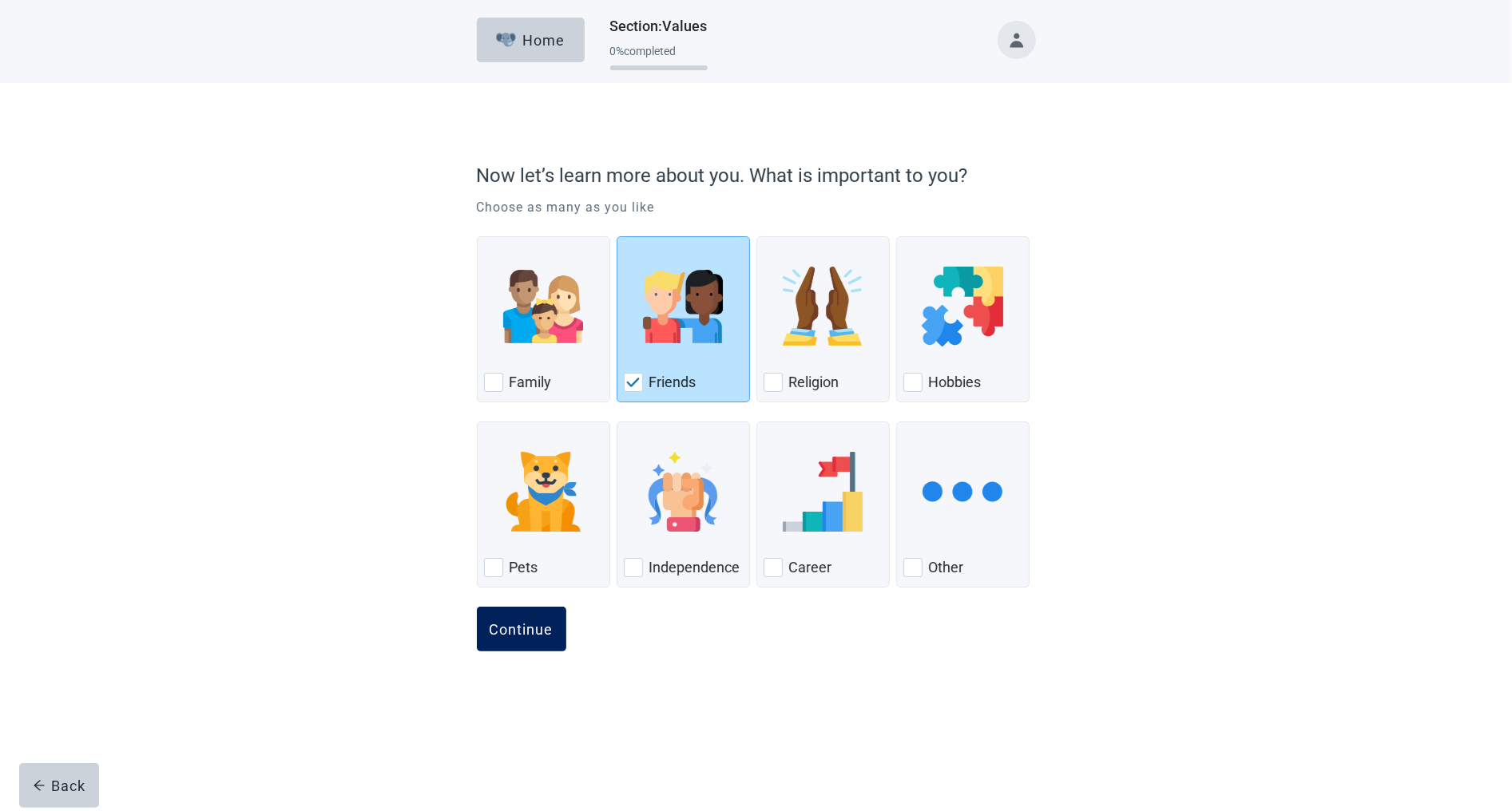
click at [515, 637] on div "Continue" at bounding box center [521, 628] width 64 height 16
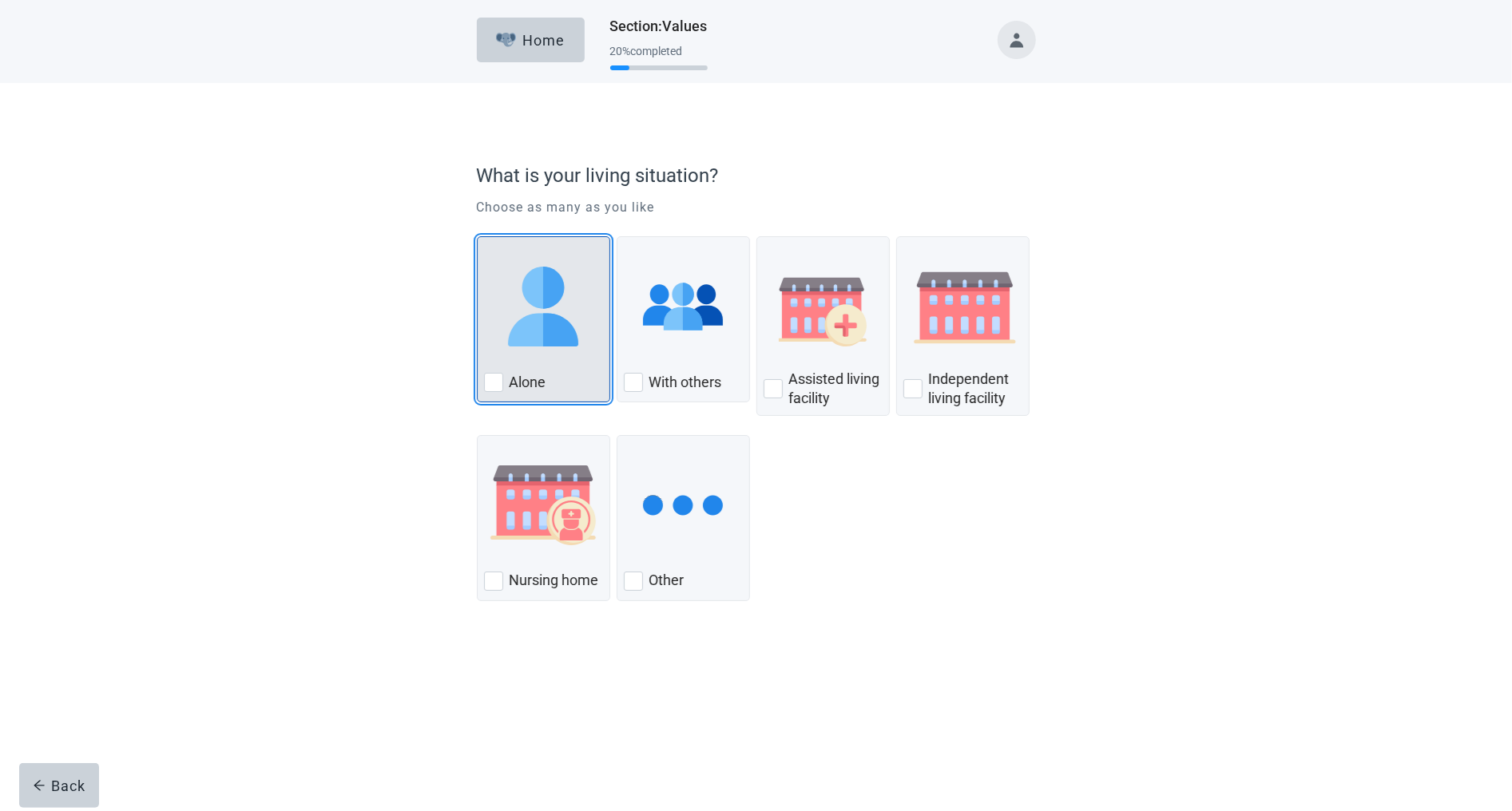
click at [528, 365] on div "Alone, checkbox, not checked" at bounding box center [543, 307] width 119 height 126
click at [477, 237] on input "Alone" at bounding box center [476, 236] width 1 height 1
checkbox input "true"
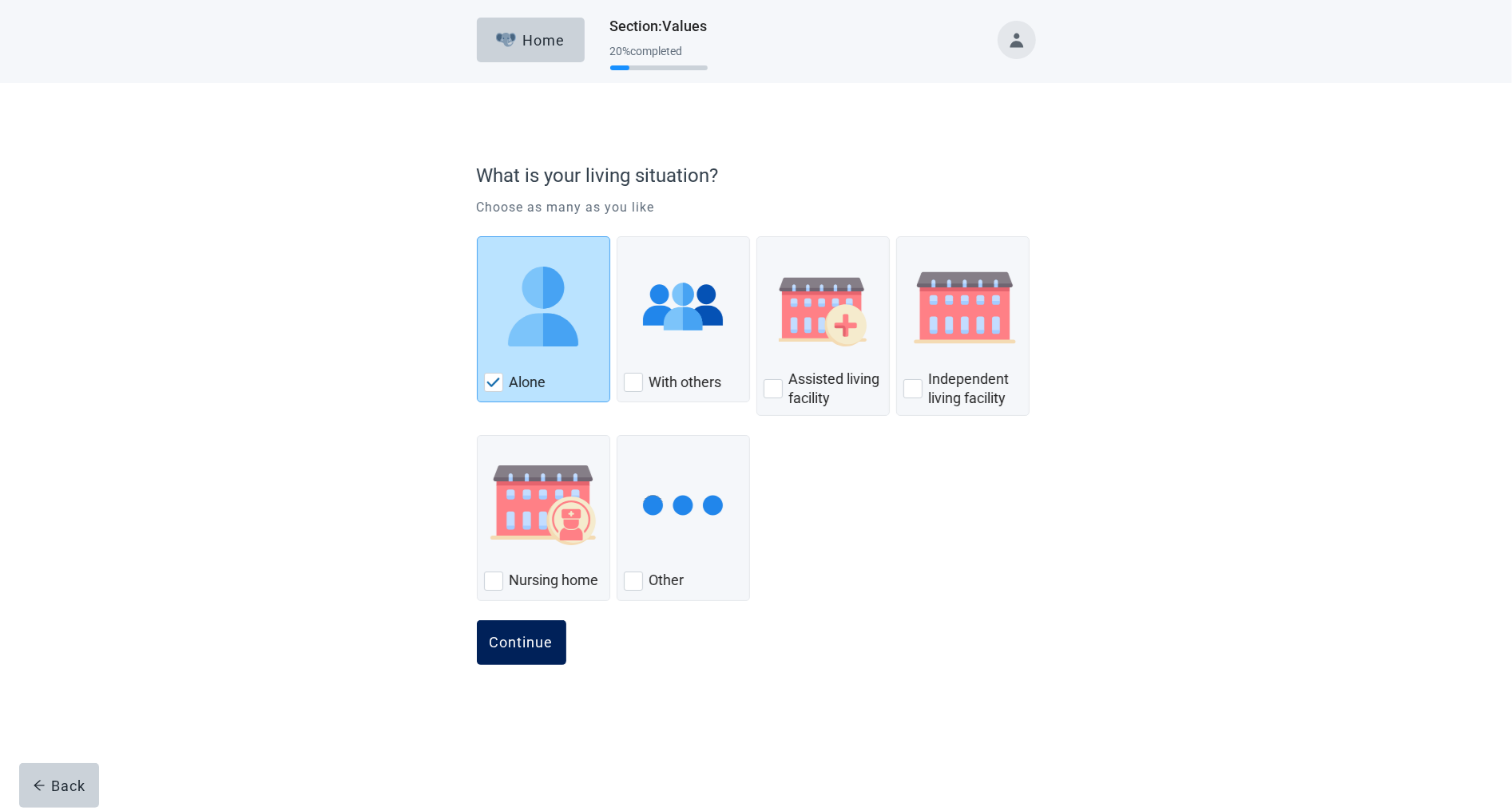
click at [514, 656] on button "Continue" at bounding box center [521, 642] width 89 height 45
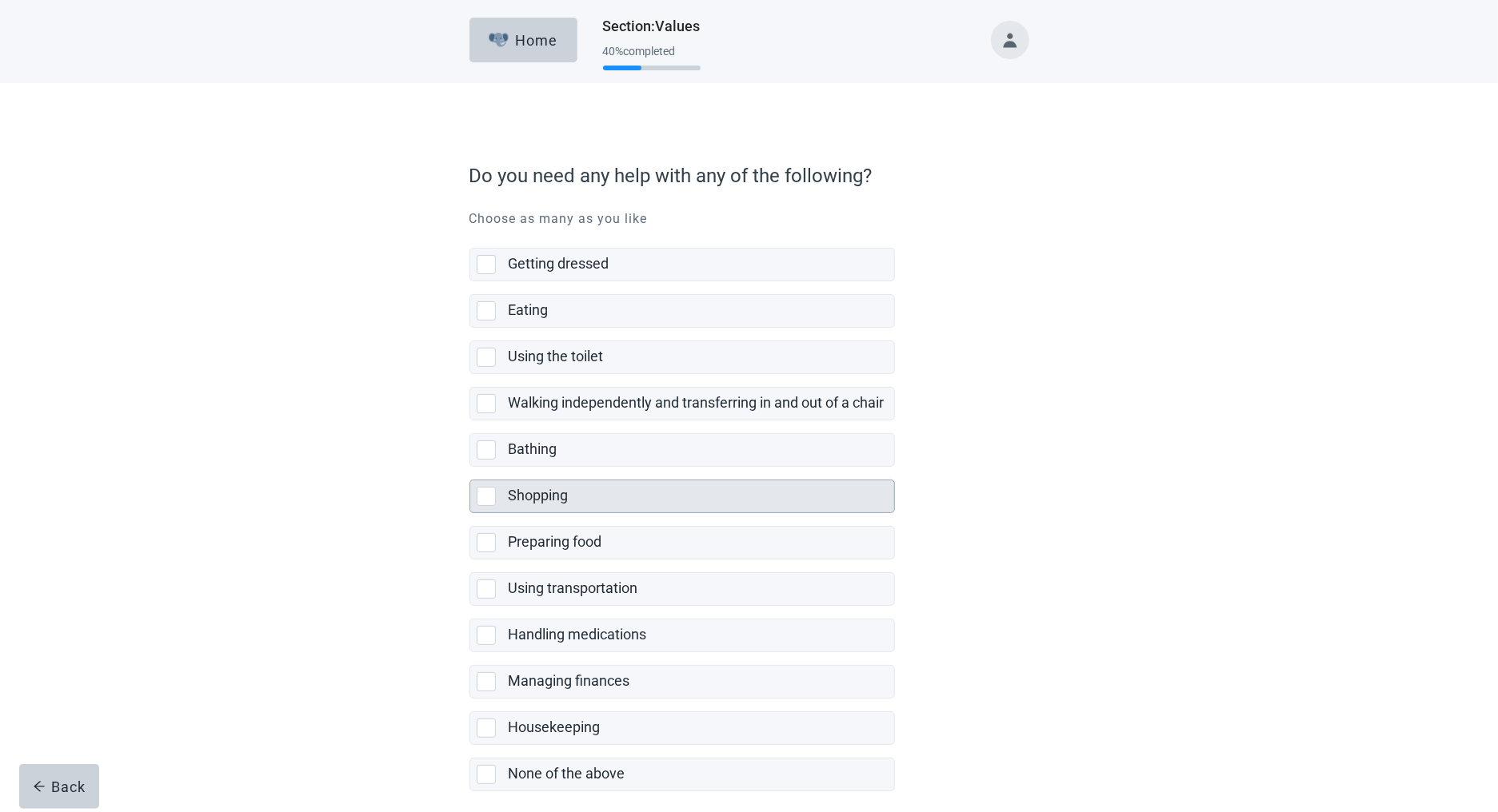
click at [539, 498] on label "Shopping" at bounding box center [538, 495] width 60 height 17
checkbox input "true"
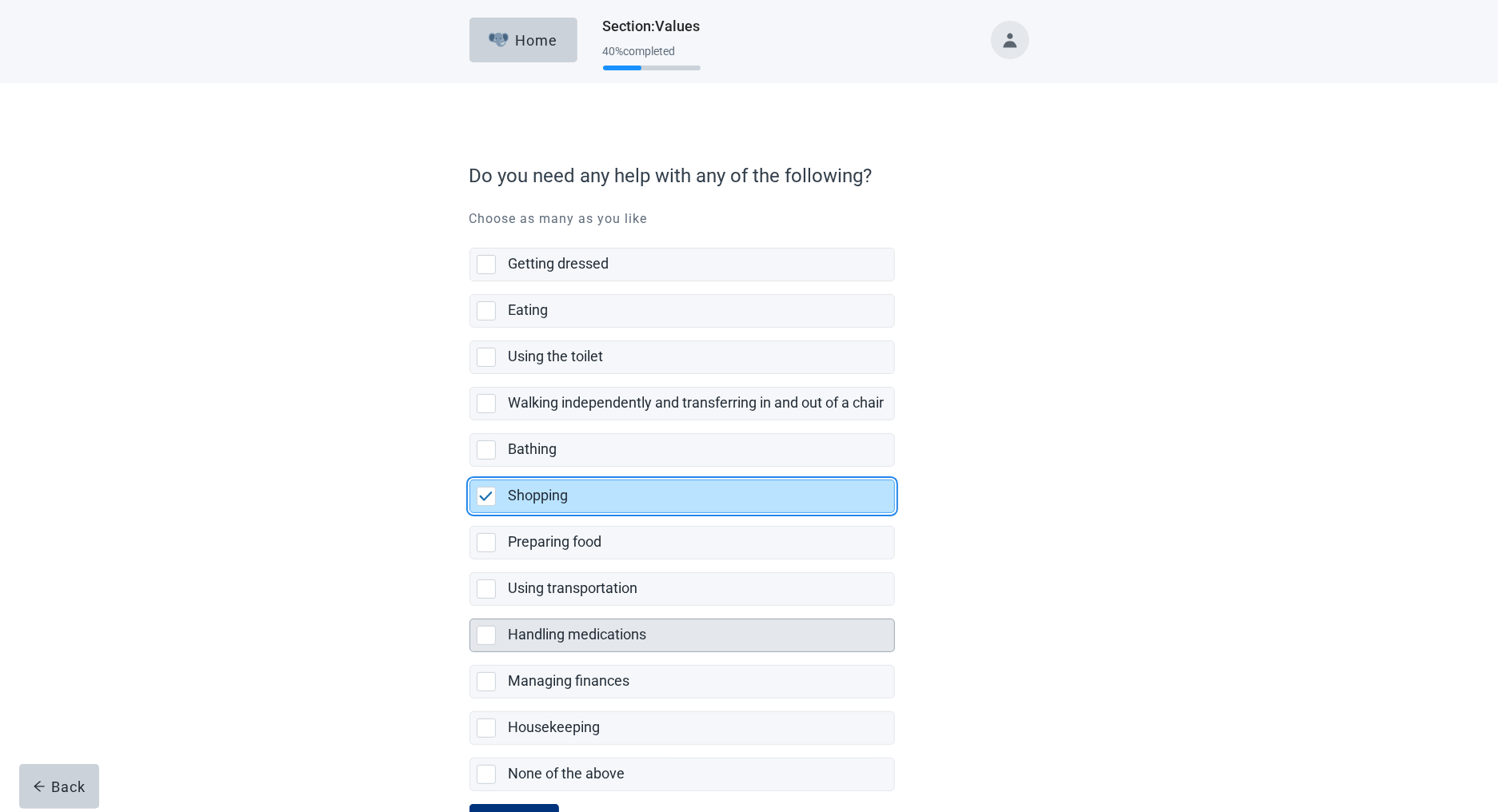
click at [520, 640] on label "Handling medications" at bounding box center [577, 634] width 138 height 17
checkbox input "true"
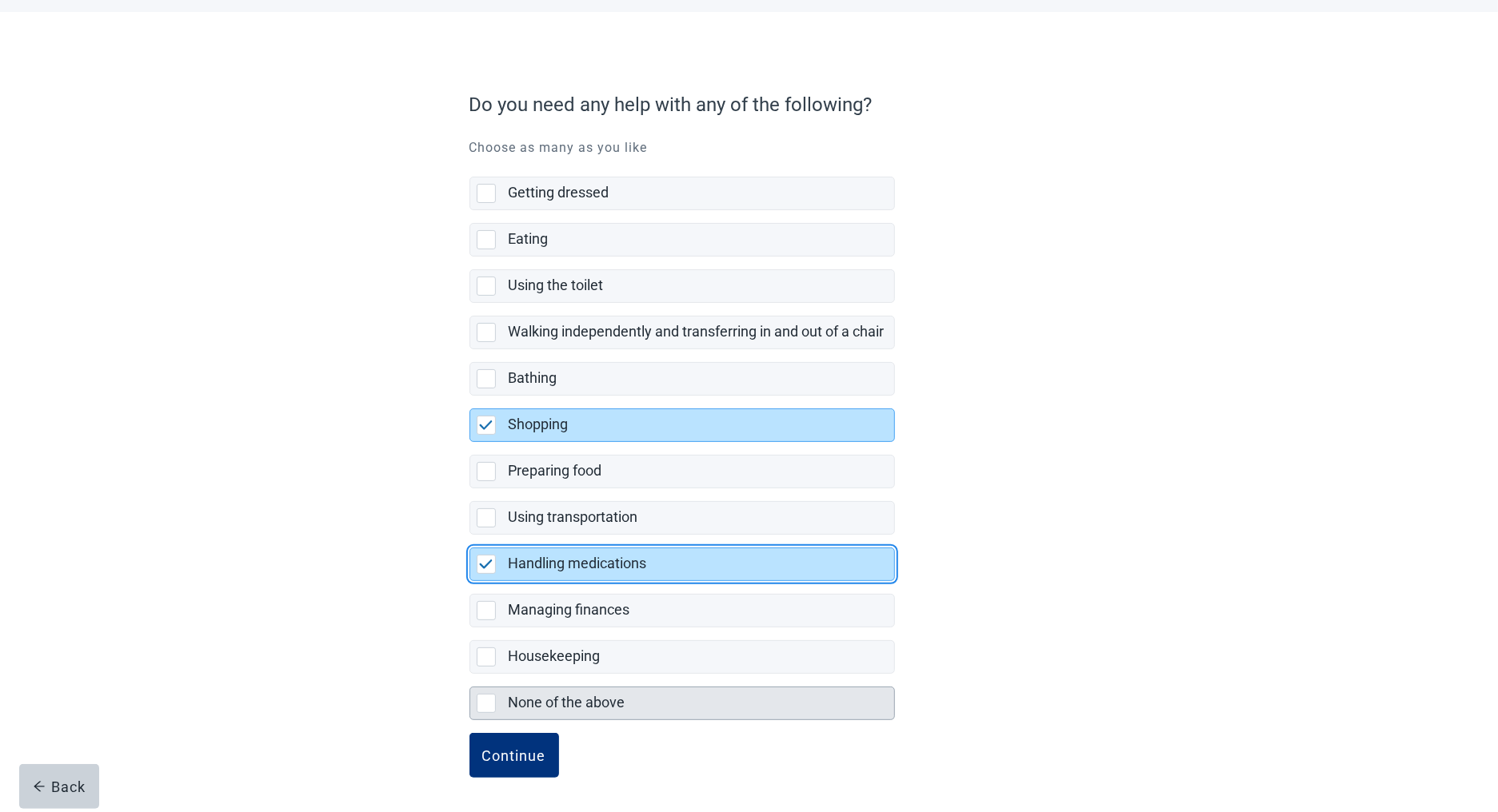
scroll to position [79, 0]
click at [495, 747] on div "Continue" at bounding box center [513, 754] width 64 height 16
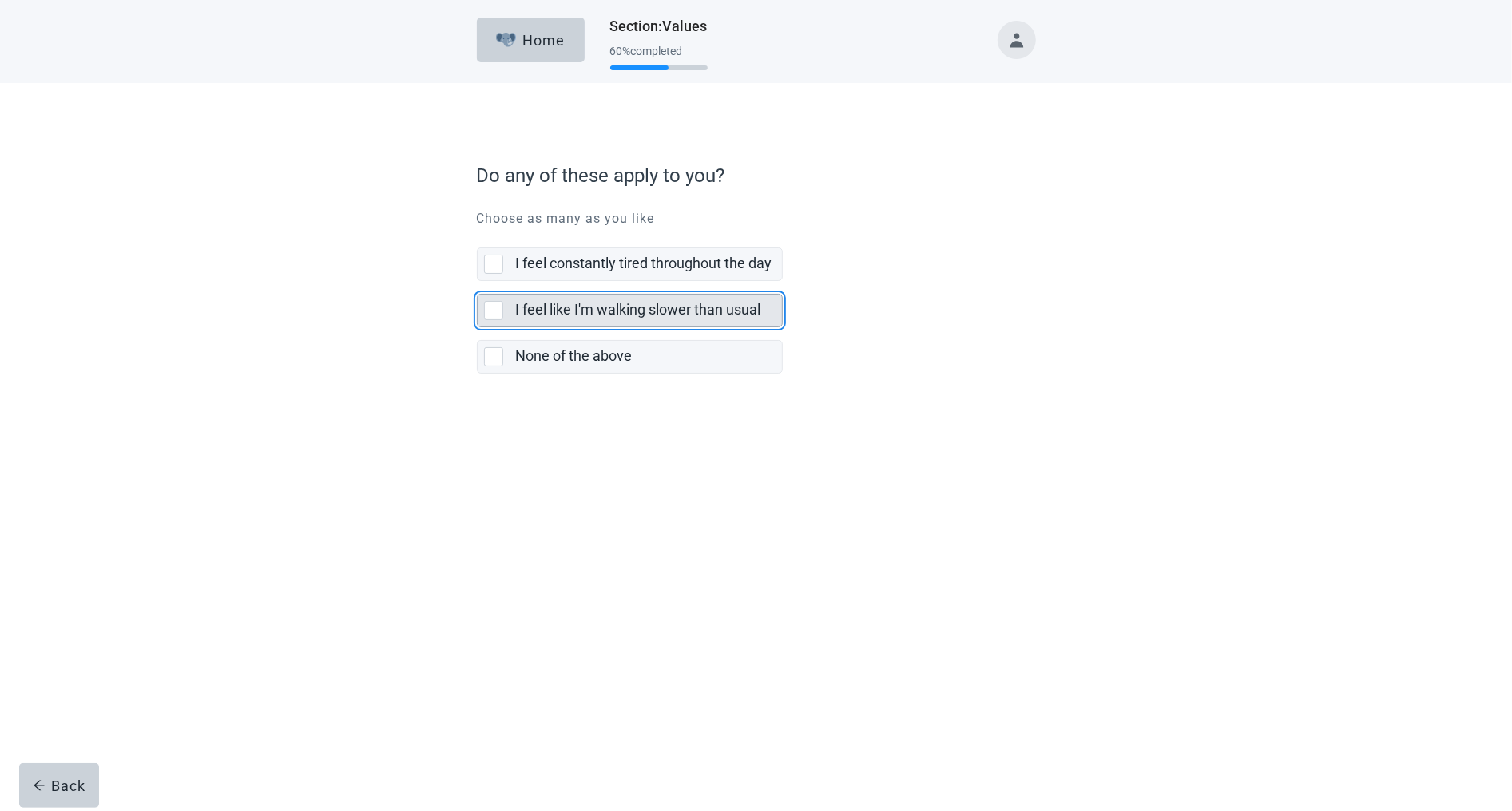
click at [519, 312] on label "I feel like I'm walking slower than usual" at bounding box center [639, 309] width 245 height 17
checkbox input "true"
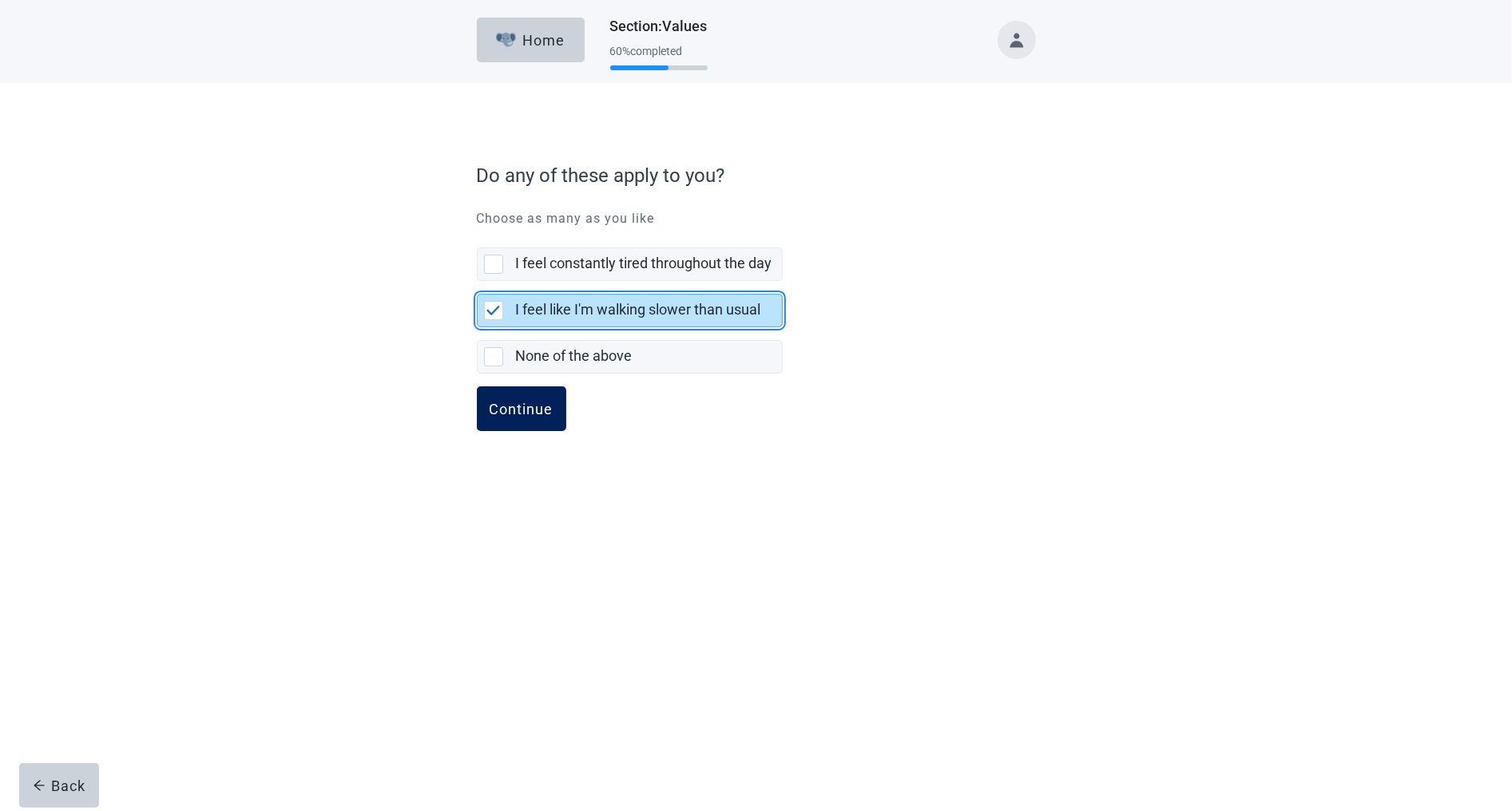
click at [513, 420] on button "Continue" at bounding box center [521, 408] width 89 height 45
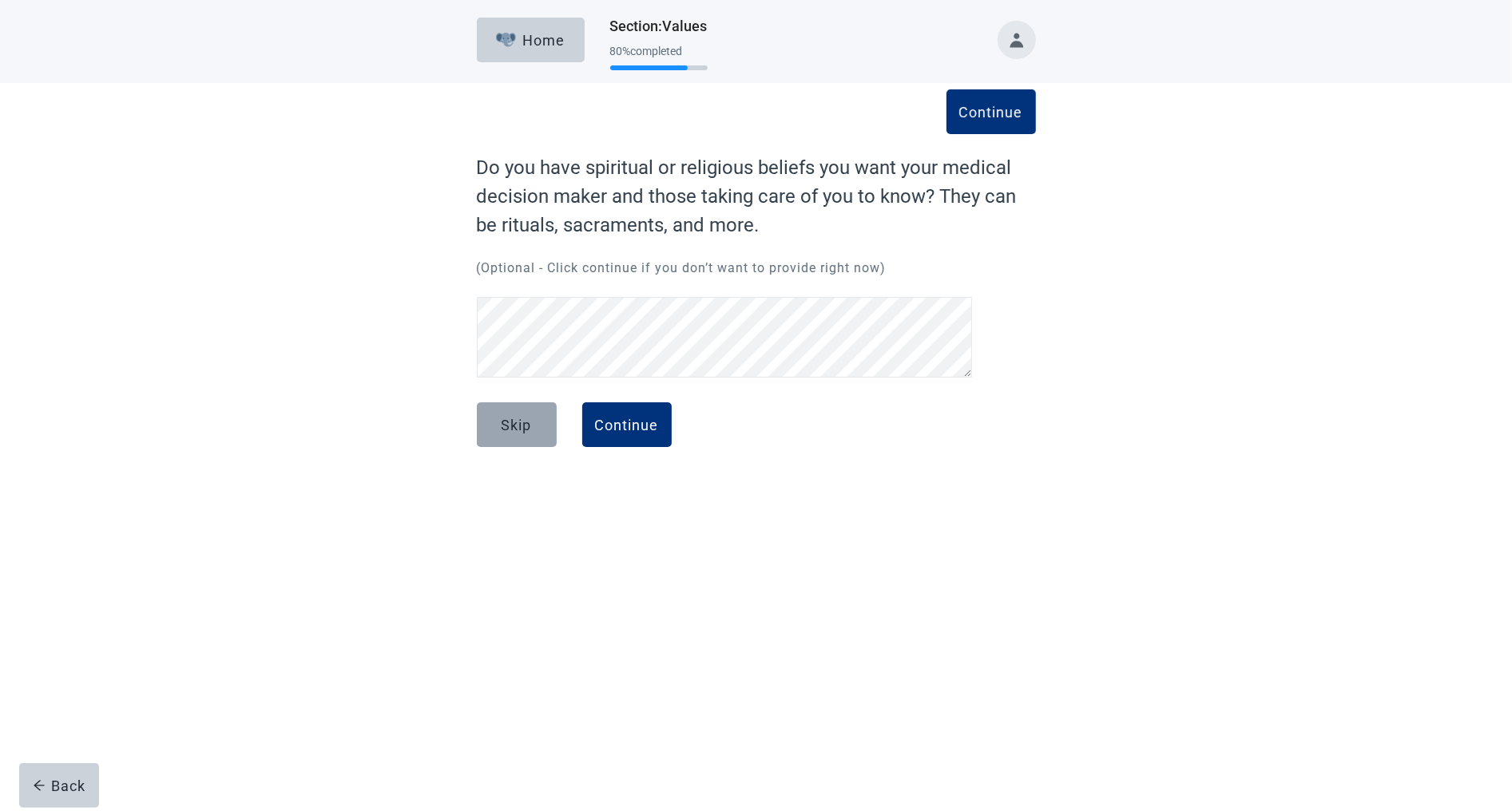
click at [518, 434] on button "Skip" at bounding box center [516, 425] width 80 height 45
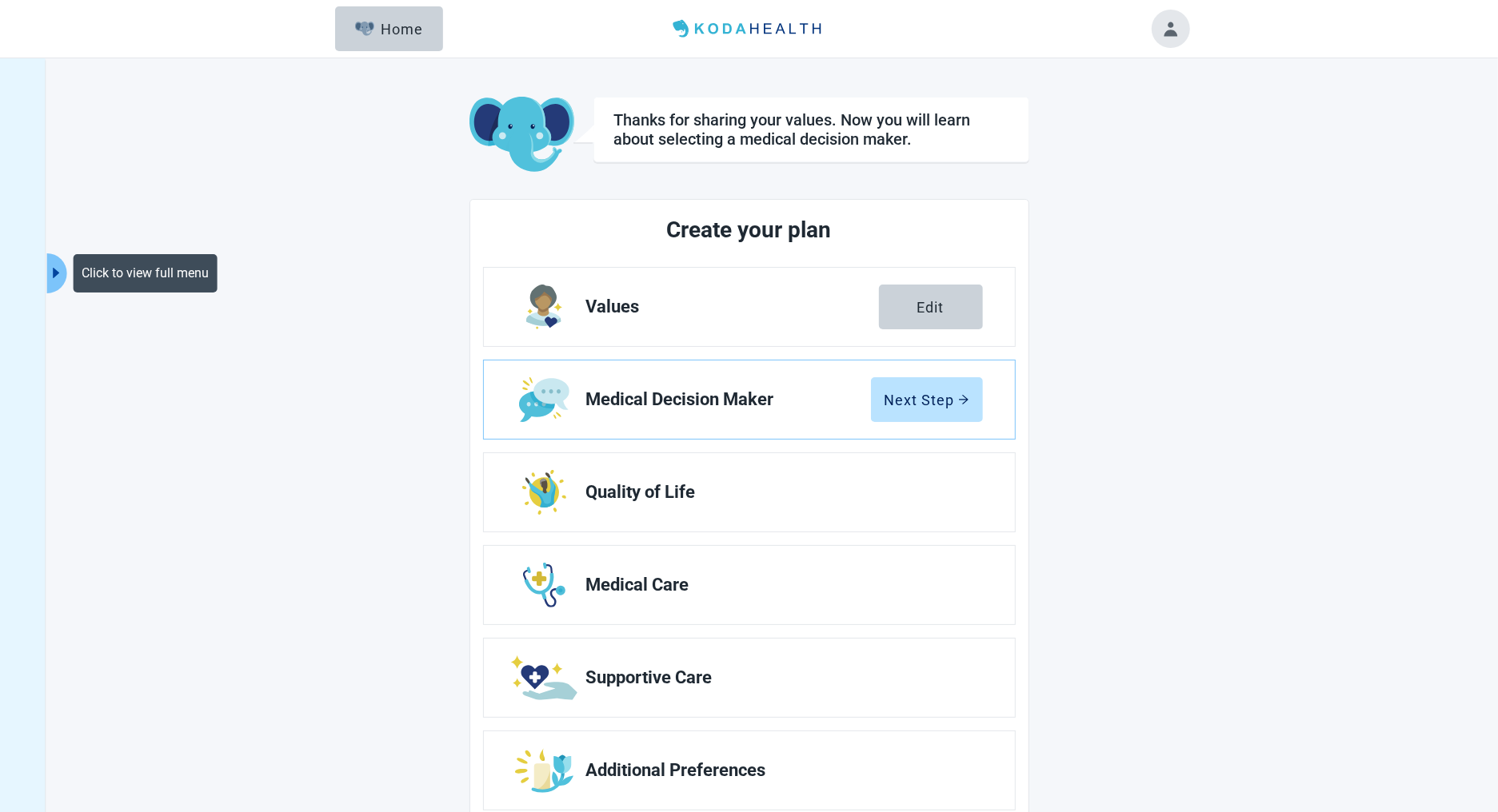
click at [52, 267] on icon "caret-right" at bounding box center [56, 273] width 15 height 15
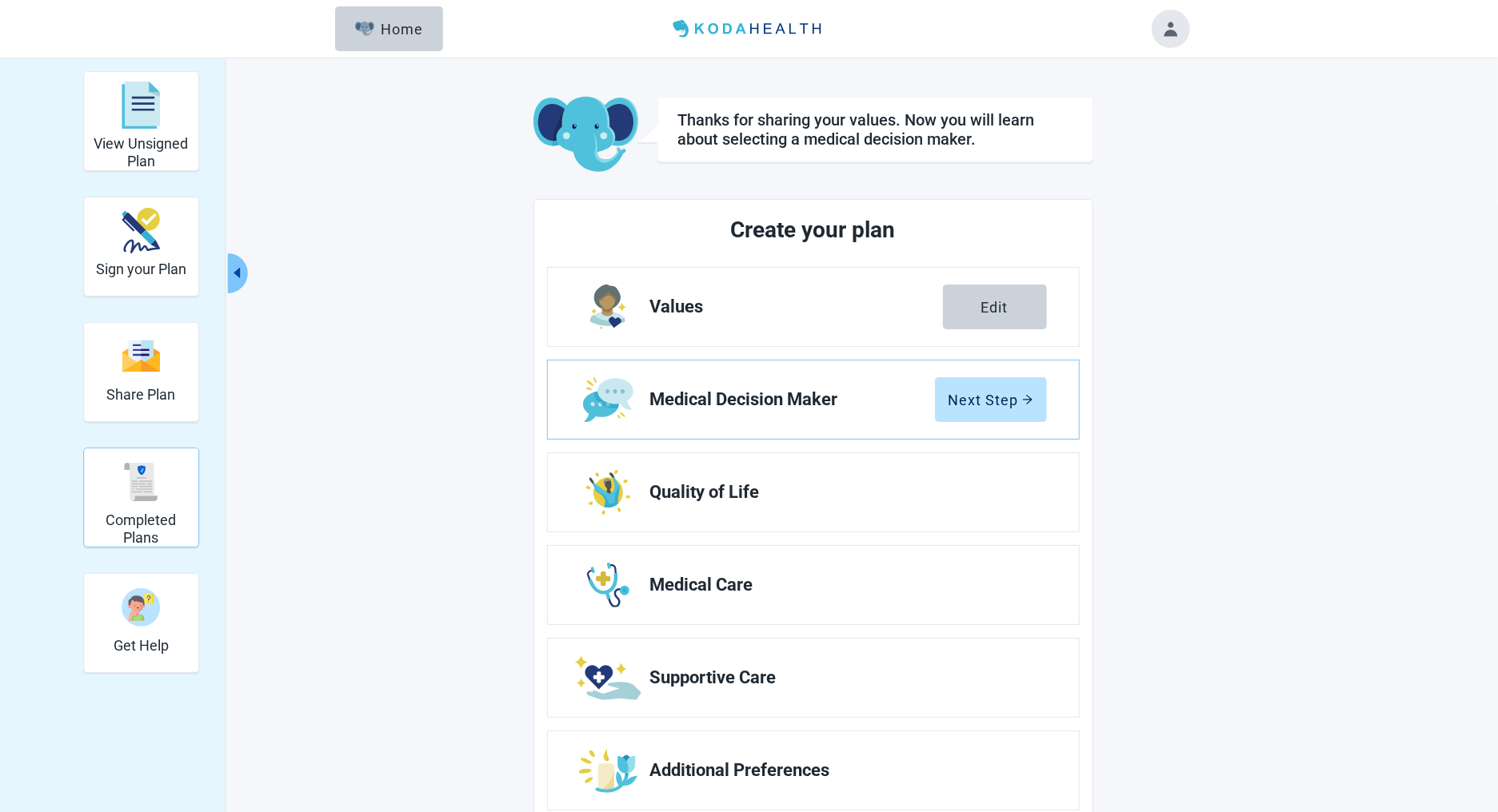
click at [143, 492] on img "Completed Plans" at bounding box center [141, 482] width 38 height 38
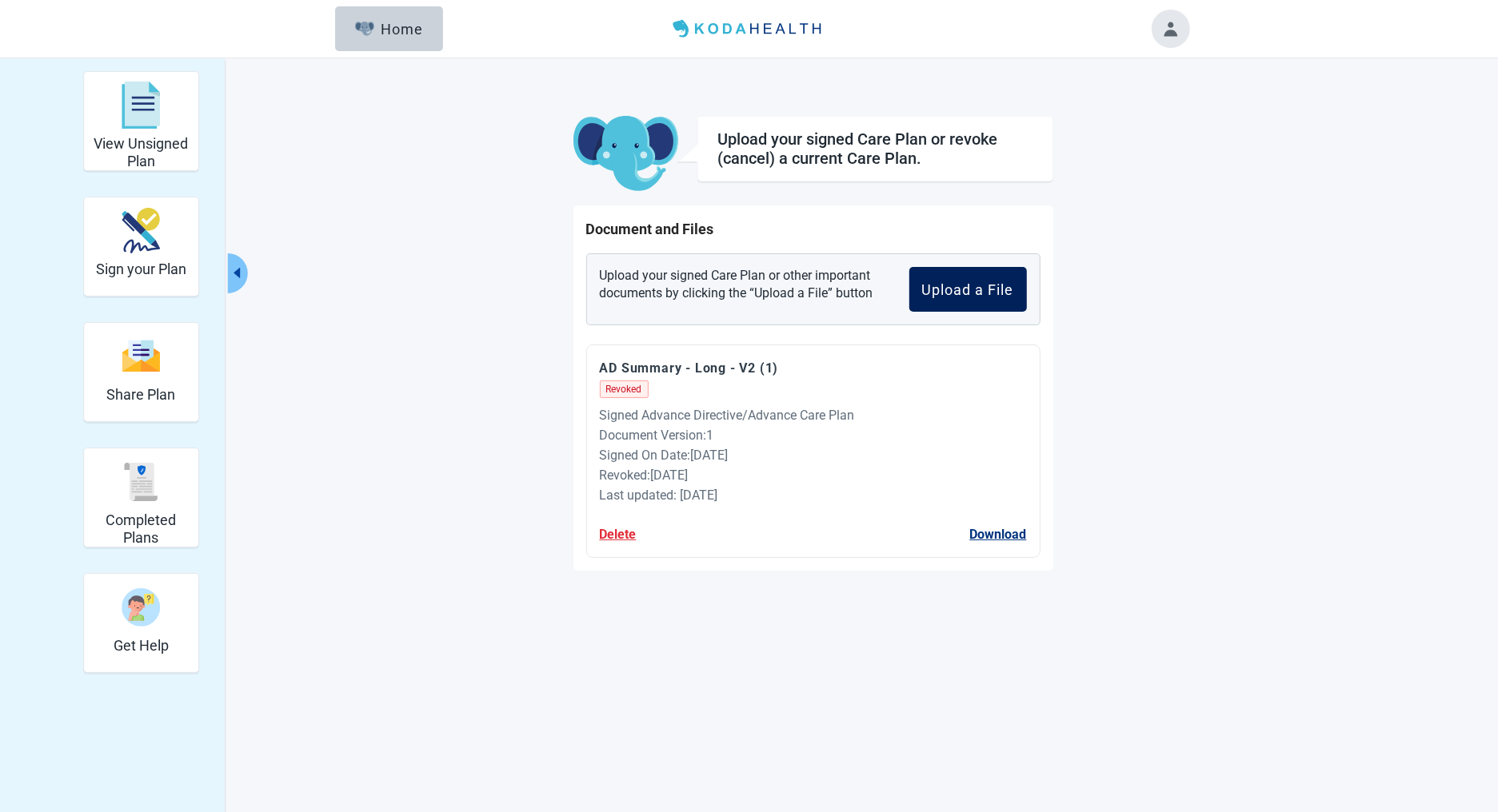
click at [963, 298] on button "Upload a File" at bounding box center [968, 290] width 118 height 45
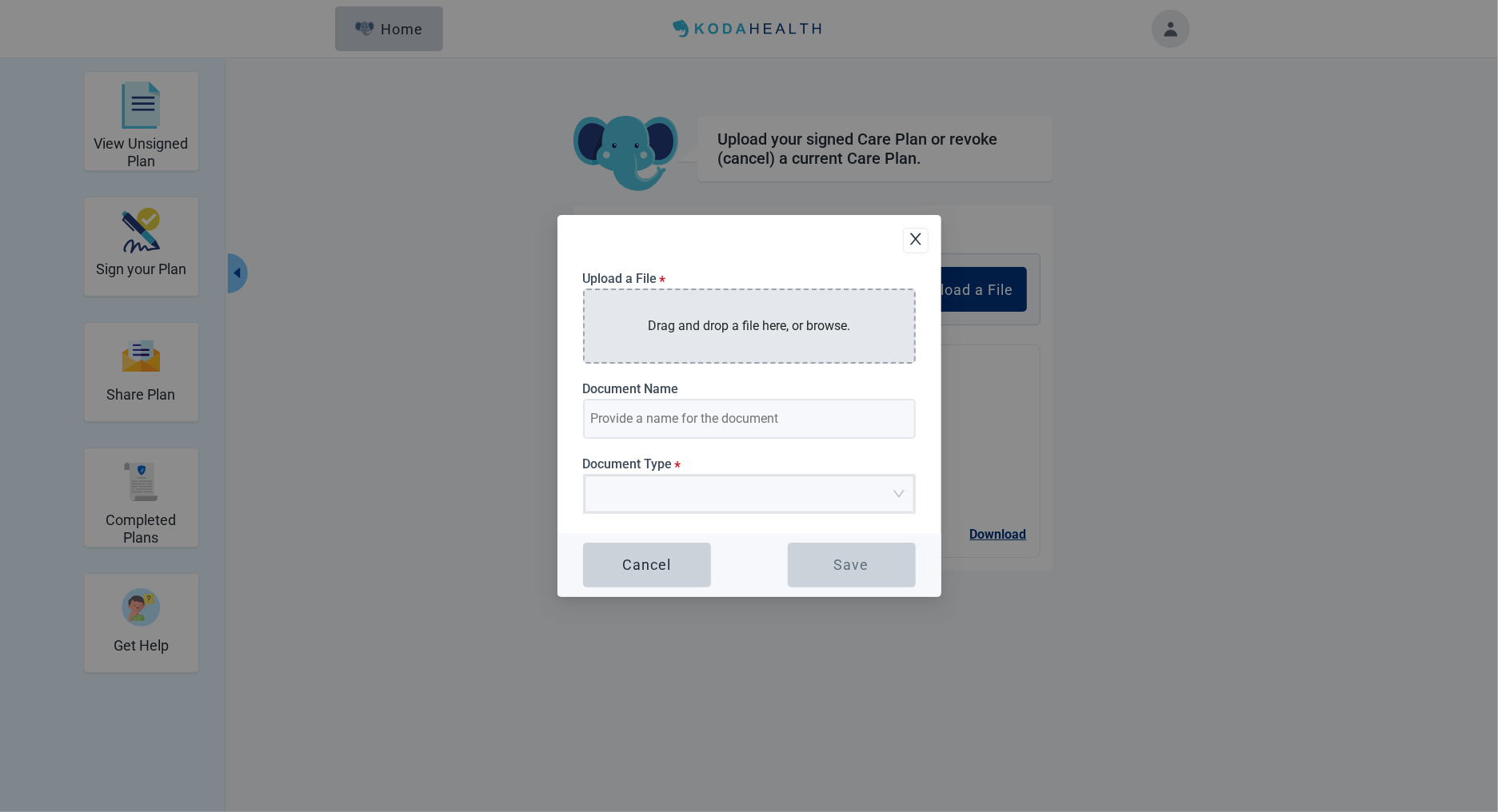
click at [707, 320] on p "Drag and drop a file here, or browse." at bounding box center [749, 325] width 202 height 20
type input "AD Summary - Long - V2 (1)"
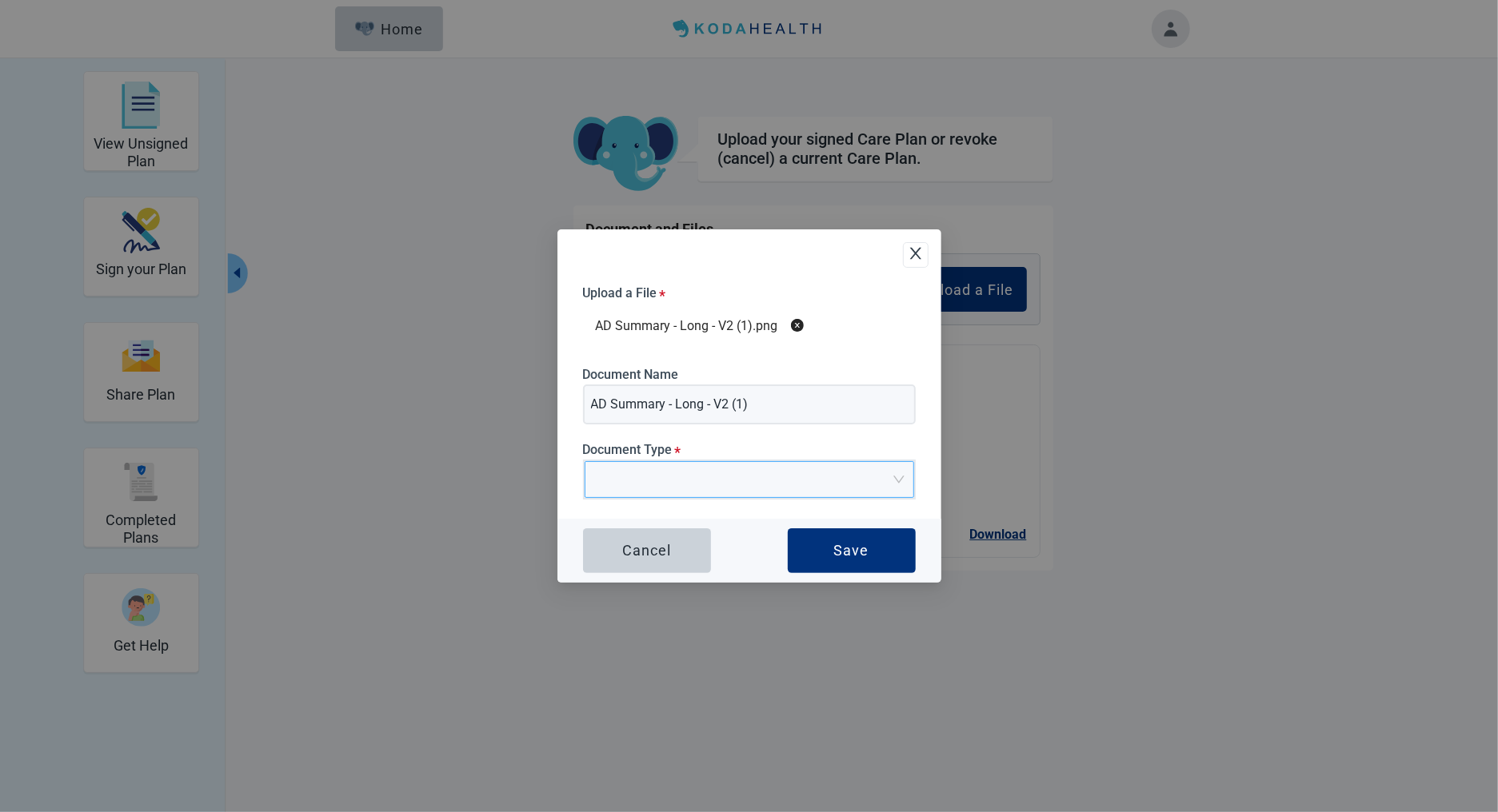
click at [663, 477] on input "Document Type *" at bounding box center [743, 473] width 299 height 24
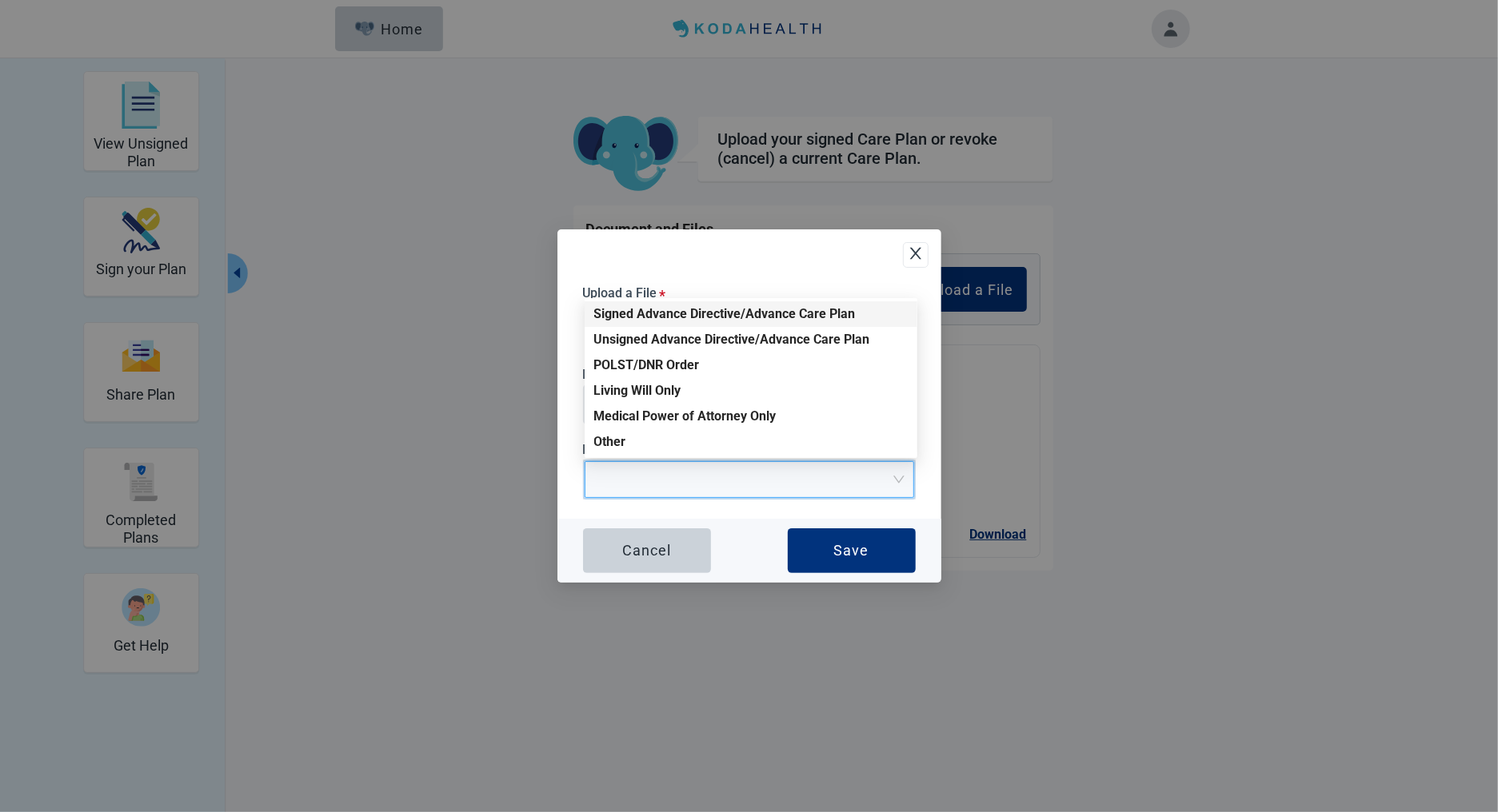
click at [650, 312] on div "Signed Advance Directive/Advance Care Plan" at bounding box center [750, 314] width 314 height 17
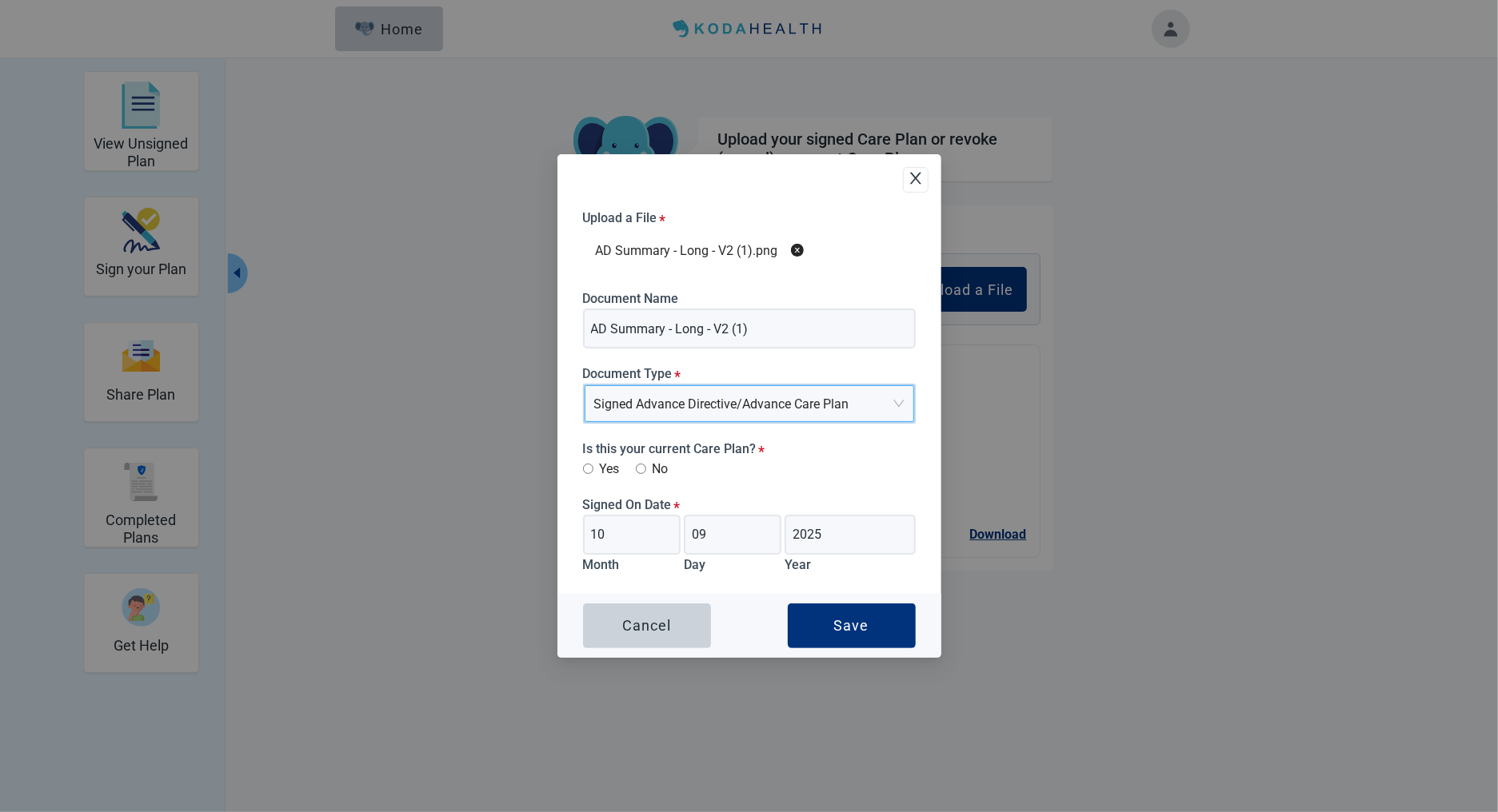
click at [585, 468] on input "Yes" at bounding box center [588, 468] width 11 height 11
radio input "true"
click at [848, 633] on div "Save" at bounding box center [851, 625] width 35 height 16
